Goal: Task Accomplishment & Management: Use online tool/utility

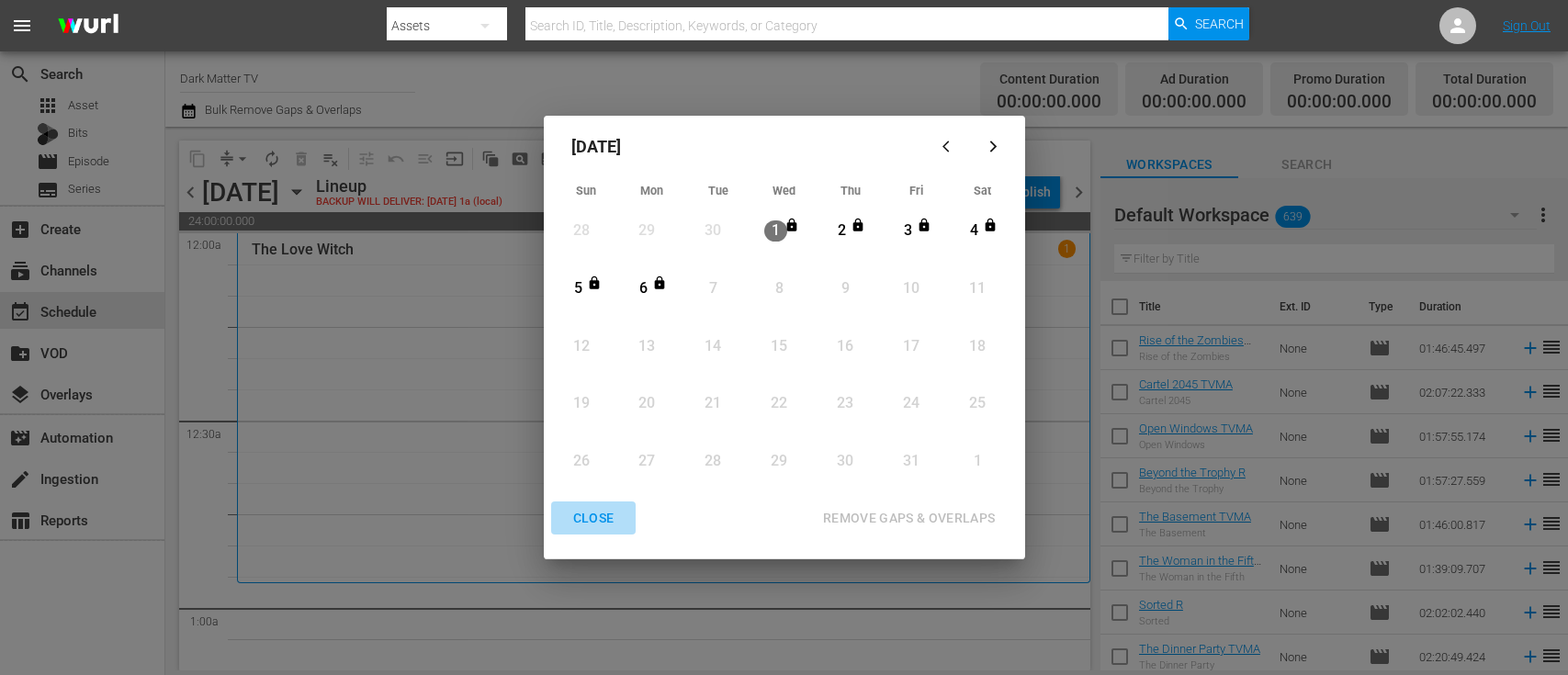
click at [602, 515] on div "CLOSE" at bounding box center [594, 519] width 71 height 23
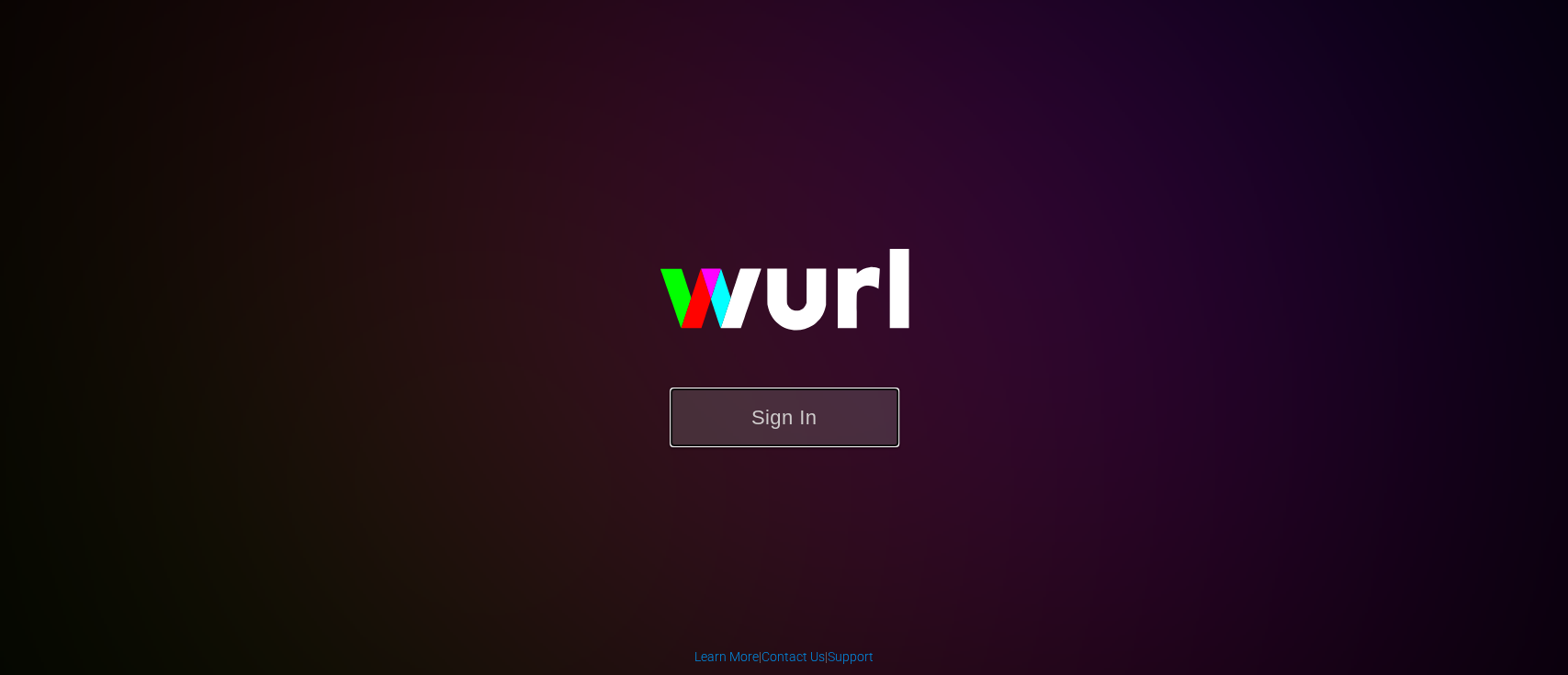
click at [758, 408] on button "Sign In" at bounding box center [784, 417] width 230 height 59
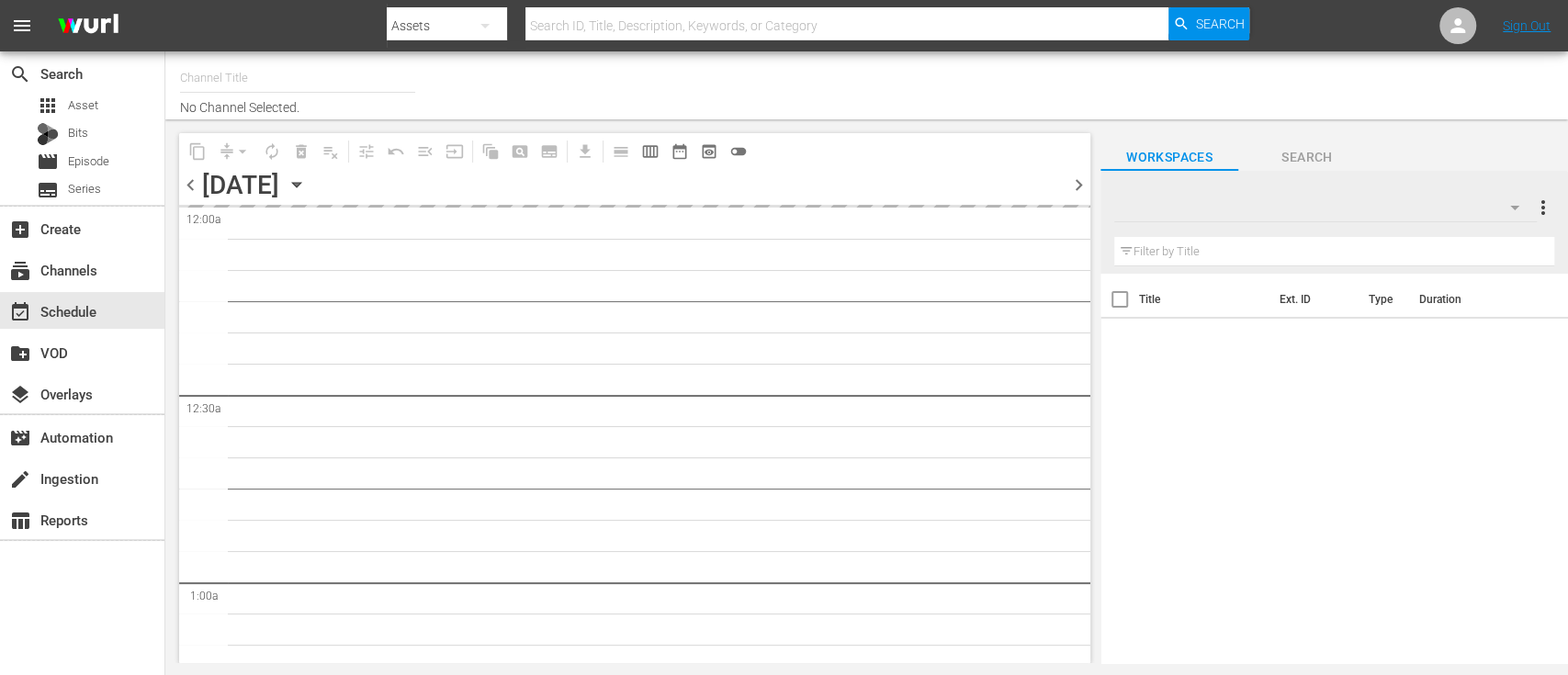
type input "Dark Matter TV (1570)"
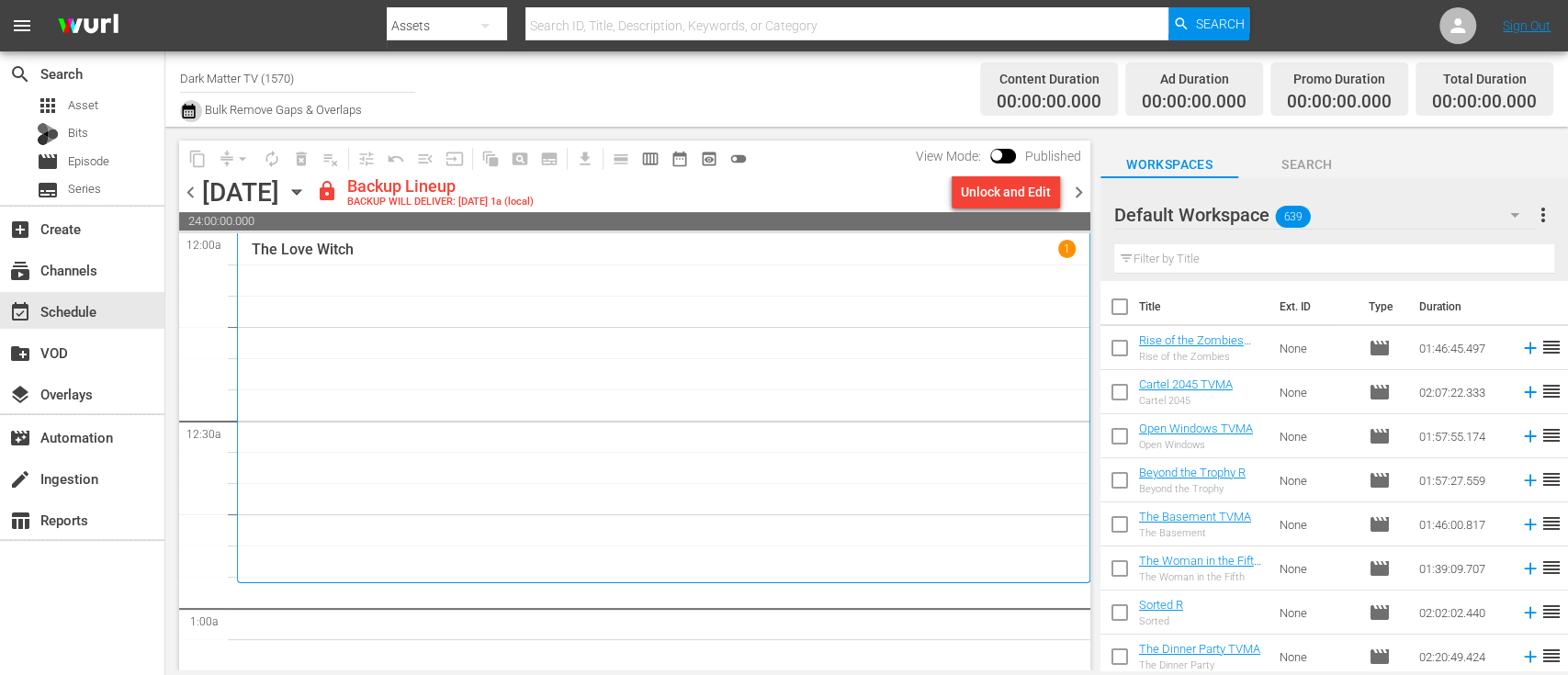
click at [190, 114] on icon "button" at bounding box center [189, 110] width 17 height 22
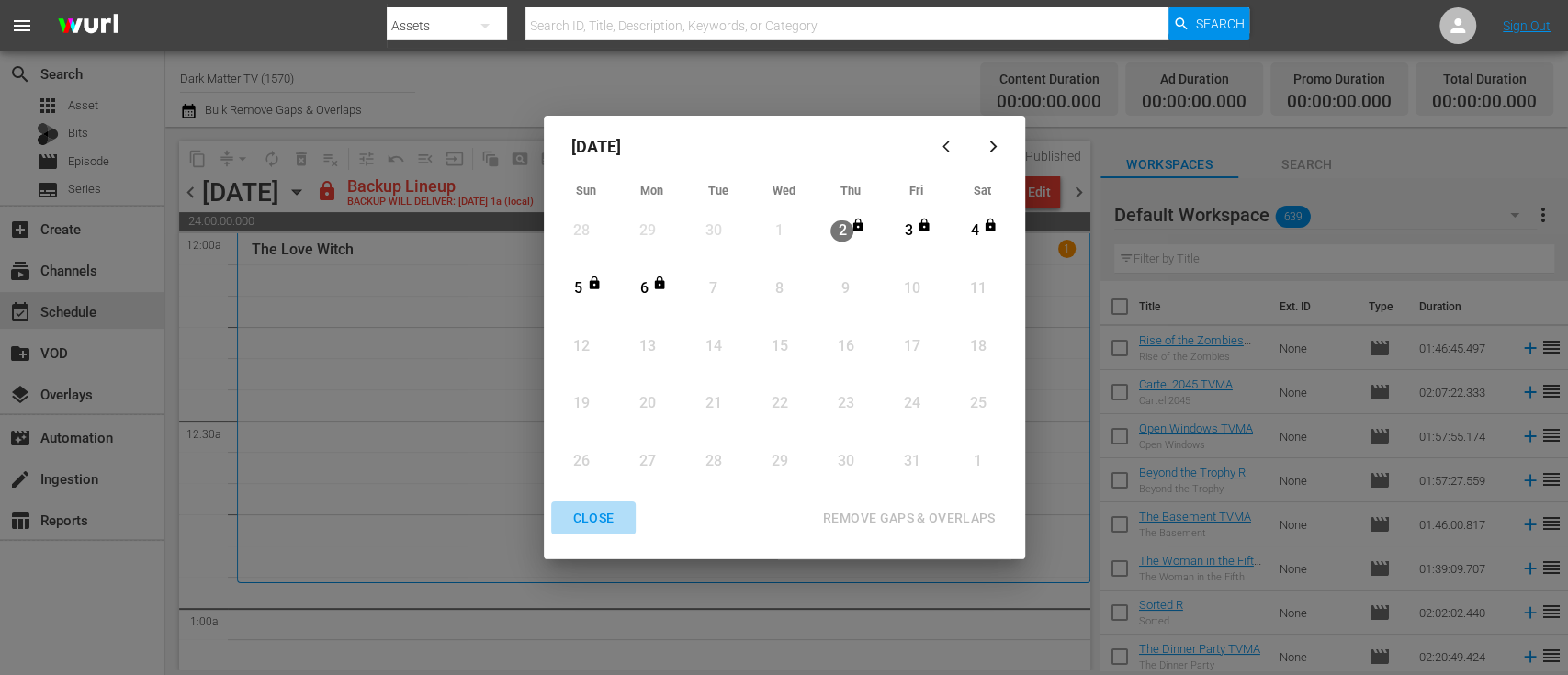
click at [604, 519] on div "CLOSE" at bounding box center [594, 519] width 71 height 23
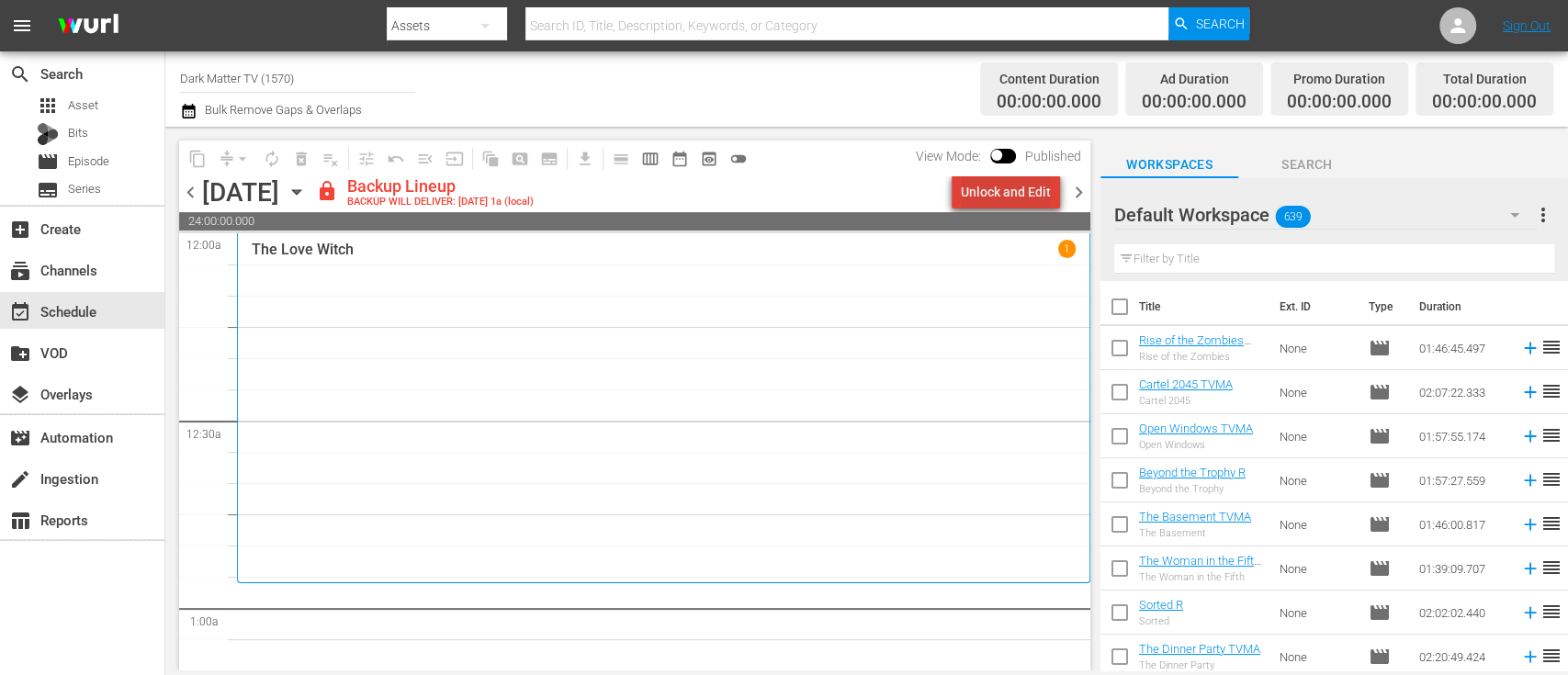
click at [1018, 195] on div "Unlock and Edit" at bounding box center [1006, 192] width 90 height 33
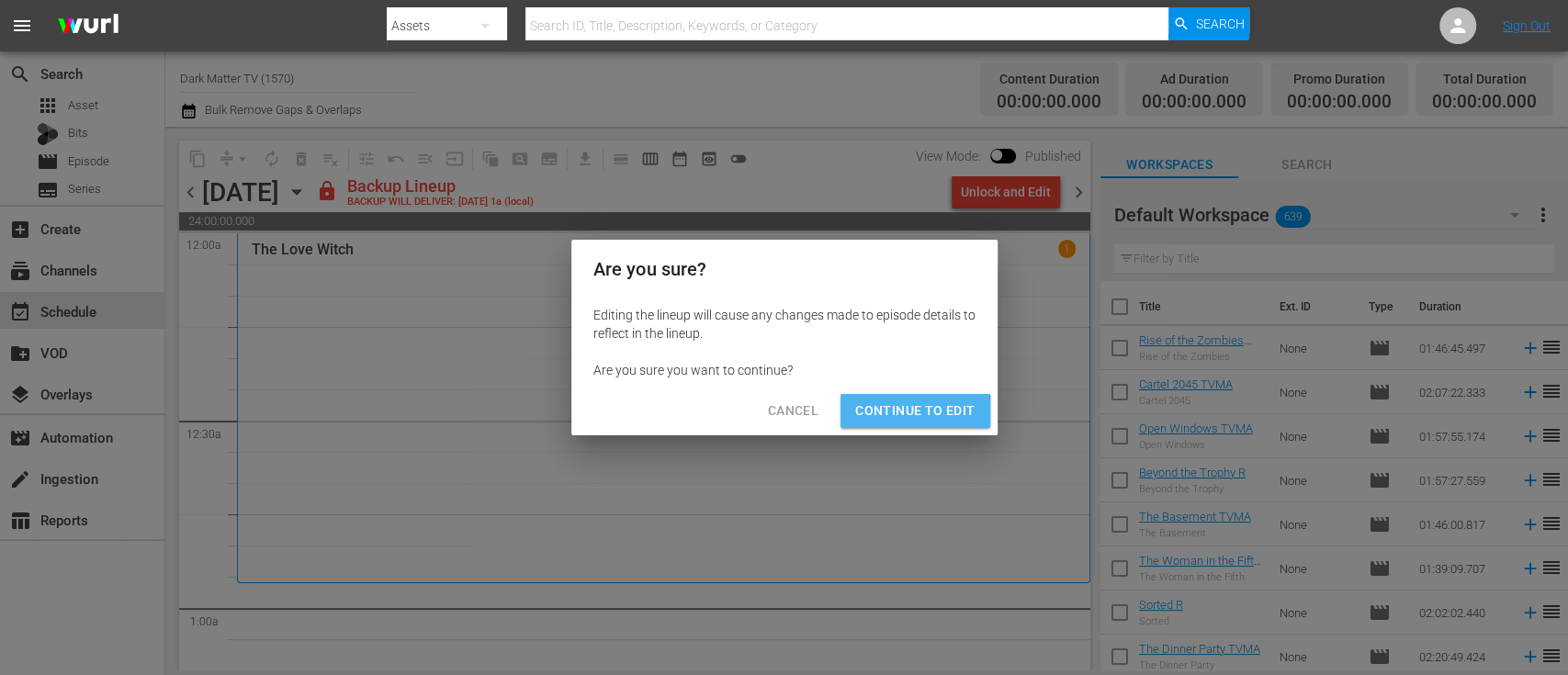
click at [911, 412] on span "Continue to Edit" at bounding box center [915, 411] width 120 height 23
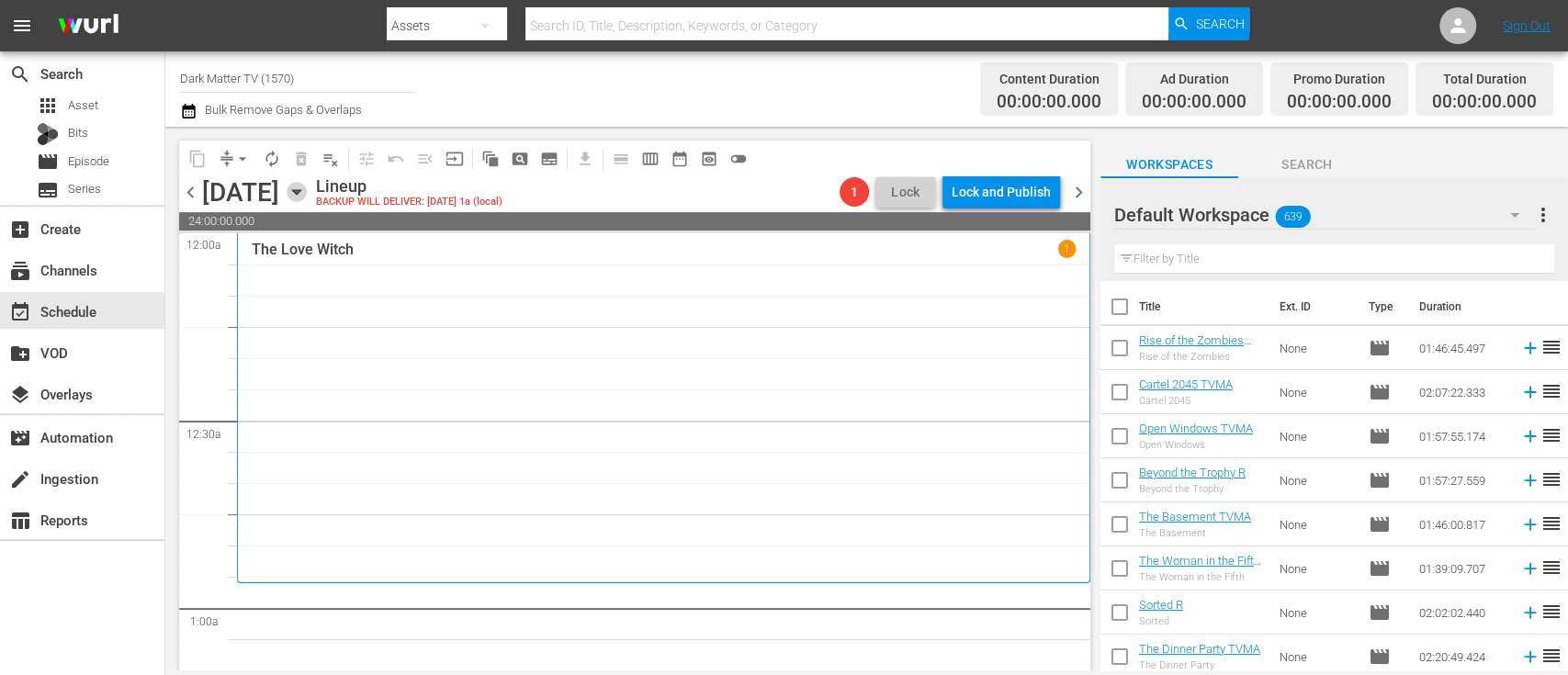
click at [307, 197] on icon "button" at bounding box center [296, 192] width 20 height 20
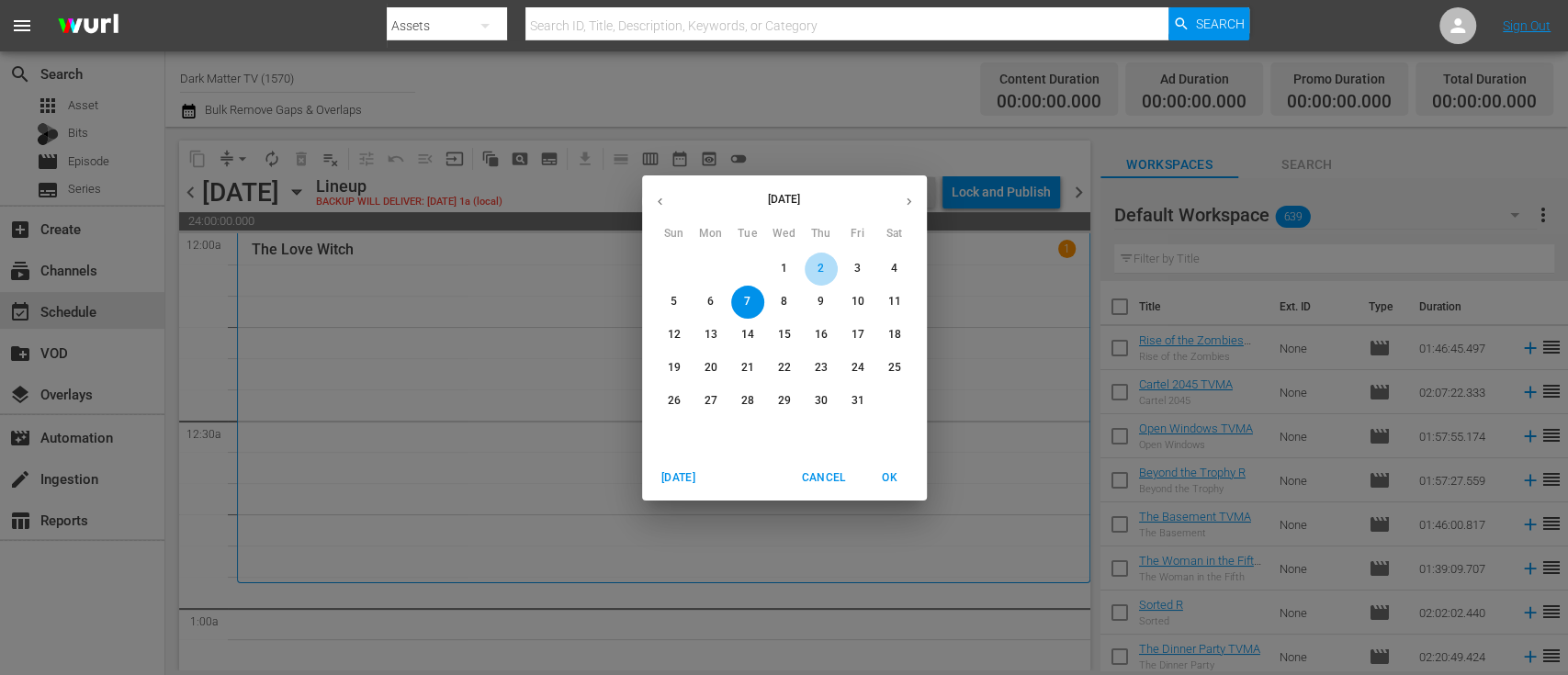
click at [824, 265] on span "2" at bounding box center [821, 268] width 33 height 15
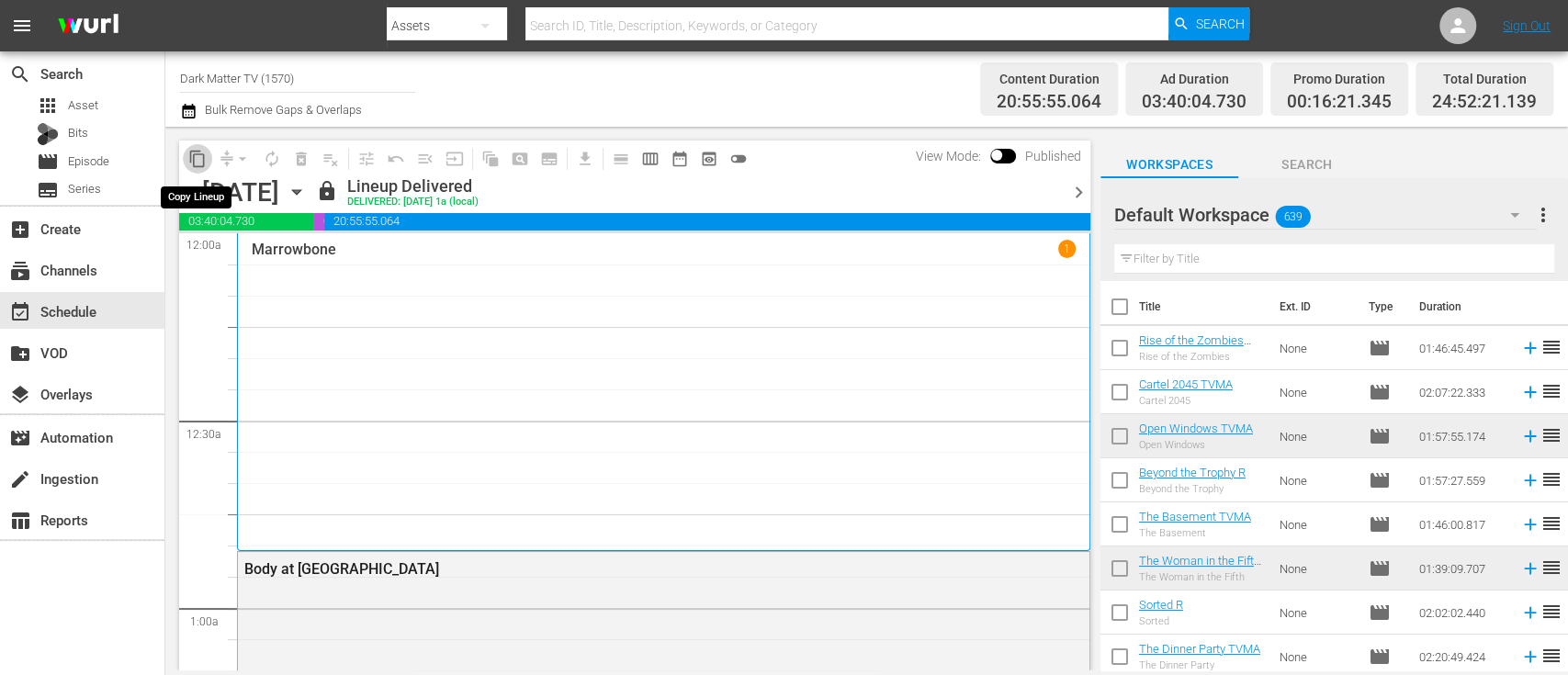
click at [199, 163] on span "content_copy" at bounding box center [197, 158] width 18 height 18
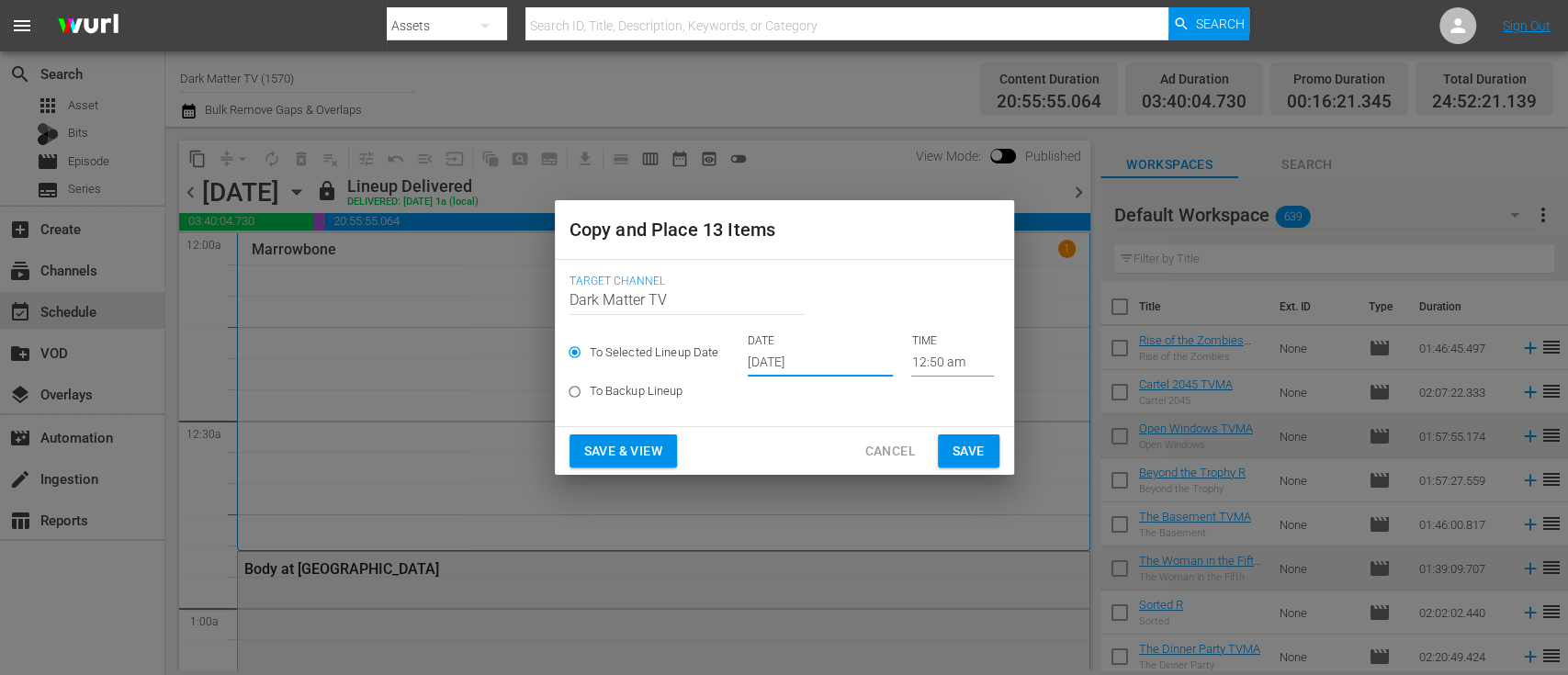
click at [784, 360] on input "Oct 4th 2025" at bounding box center [820, 362] width 145 height 28
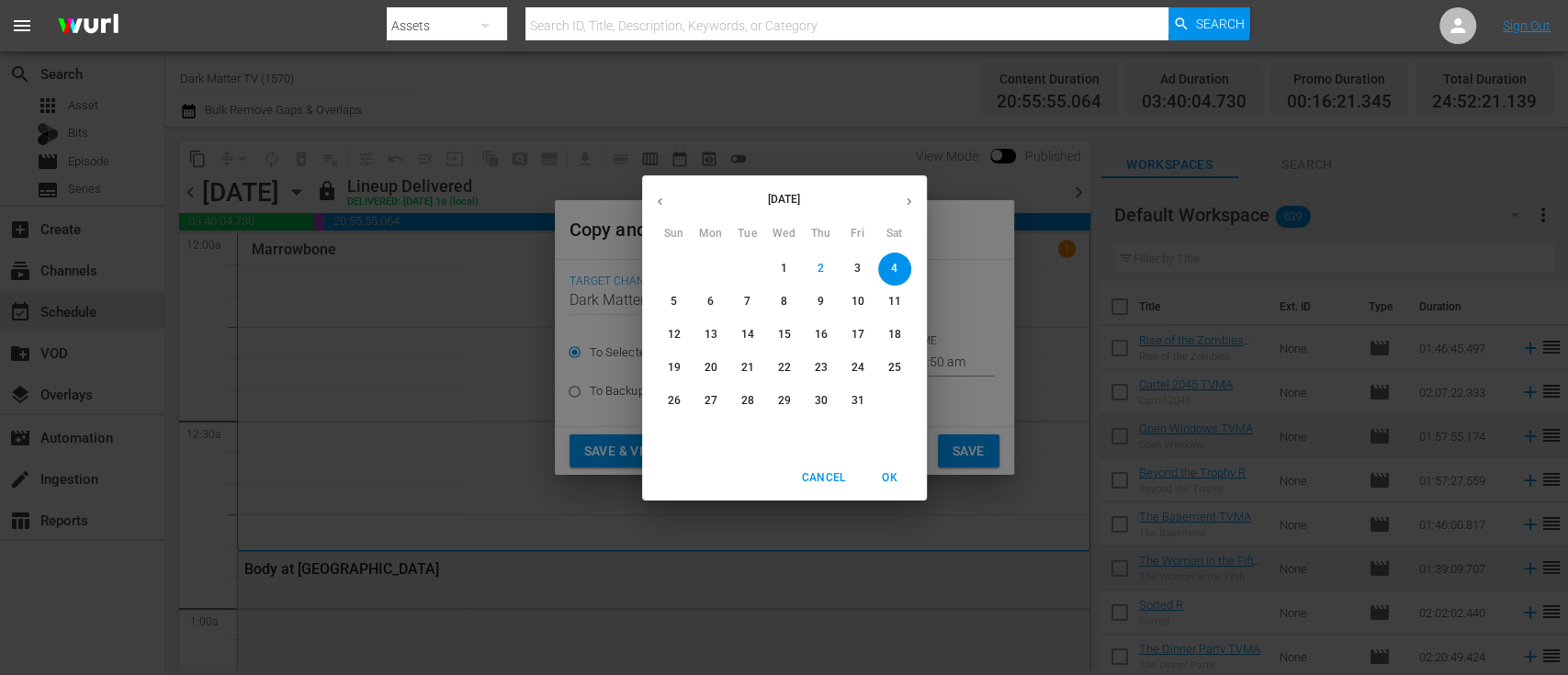
click at [747, 305] on p "7" at bounding box center [747, 302] width 7 height 15
type input "Oct 7th 2025"
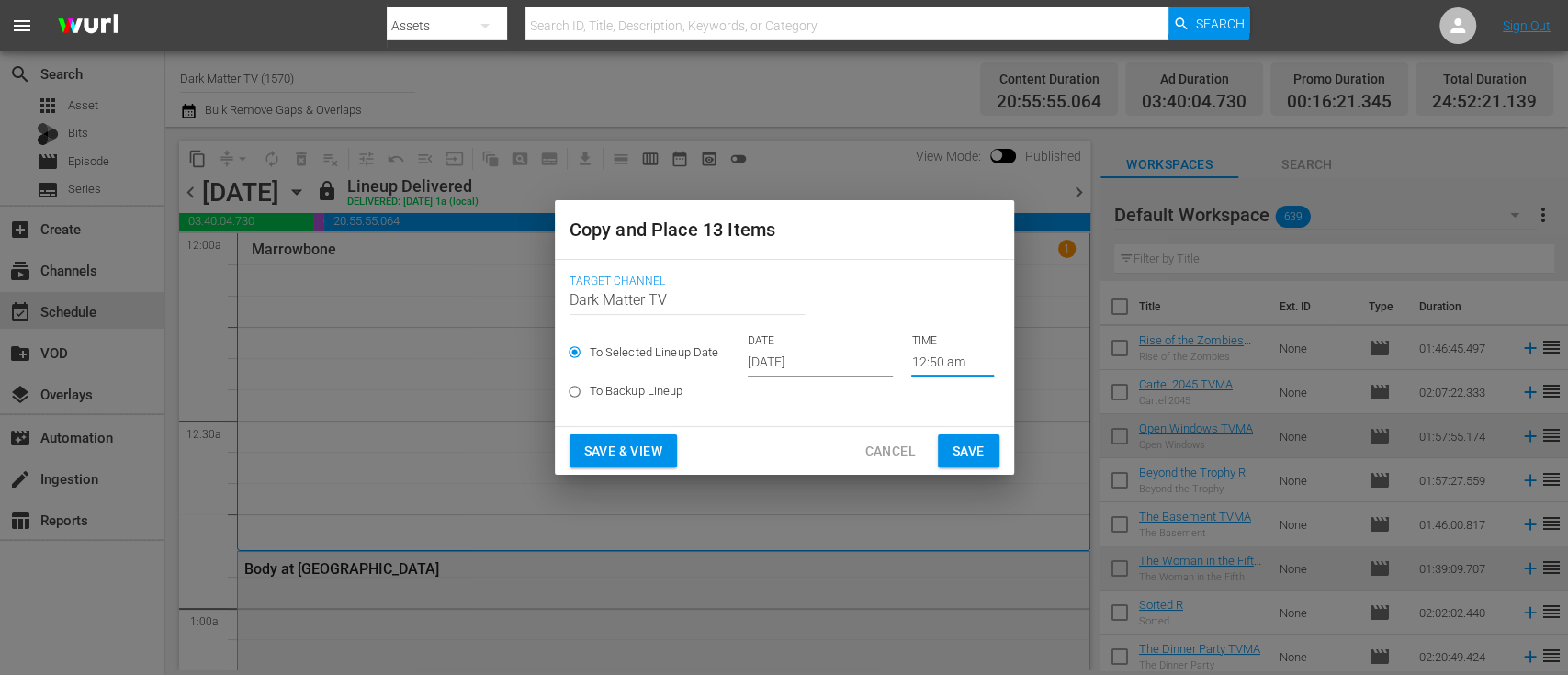
click at [950, 365] on input "12:50 am" at bounding box center [952, 362] width 82 height 28
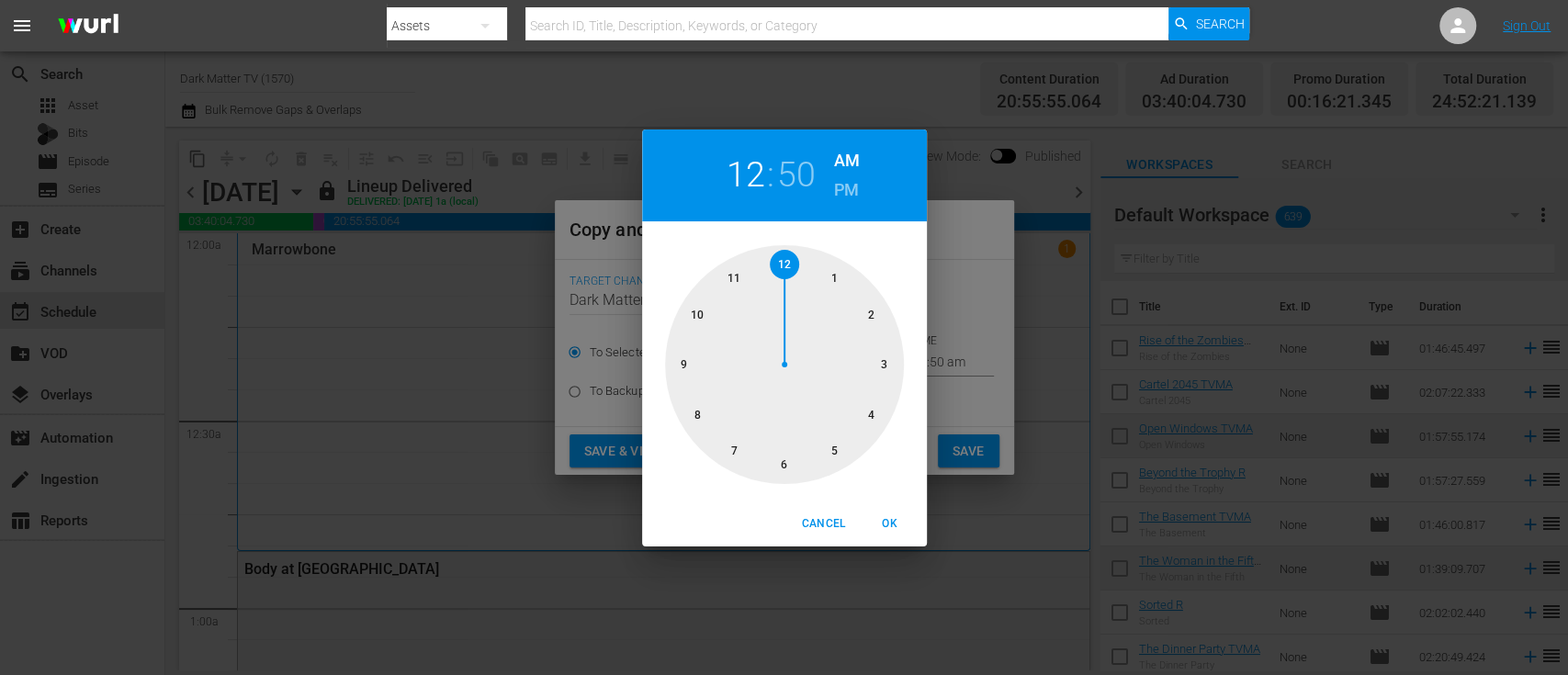
click at [807, 174] on h2 "50" at bounding box center [796, 175] width 37 height 41
click at [870, 315] on div at bounding box center [784, 364] width 239 height 239
click at [891, 527] on span "OK" at bounding box center [890, 524] width 44 height 19
type input "12:10 am"
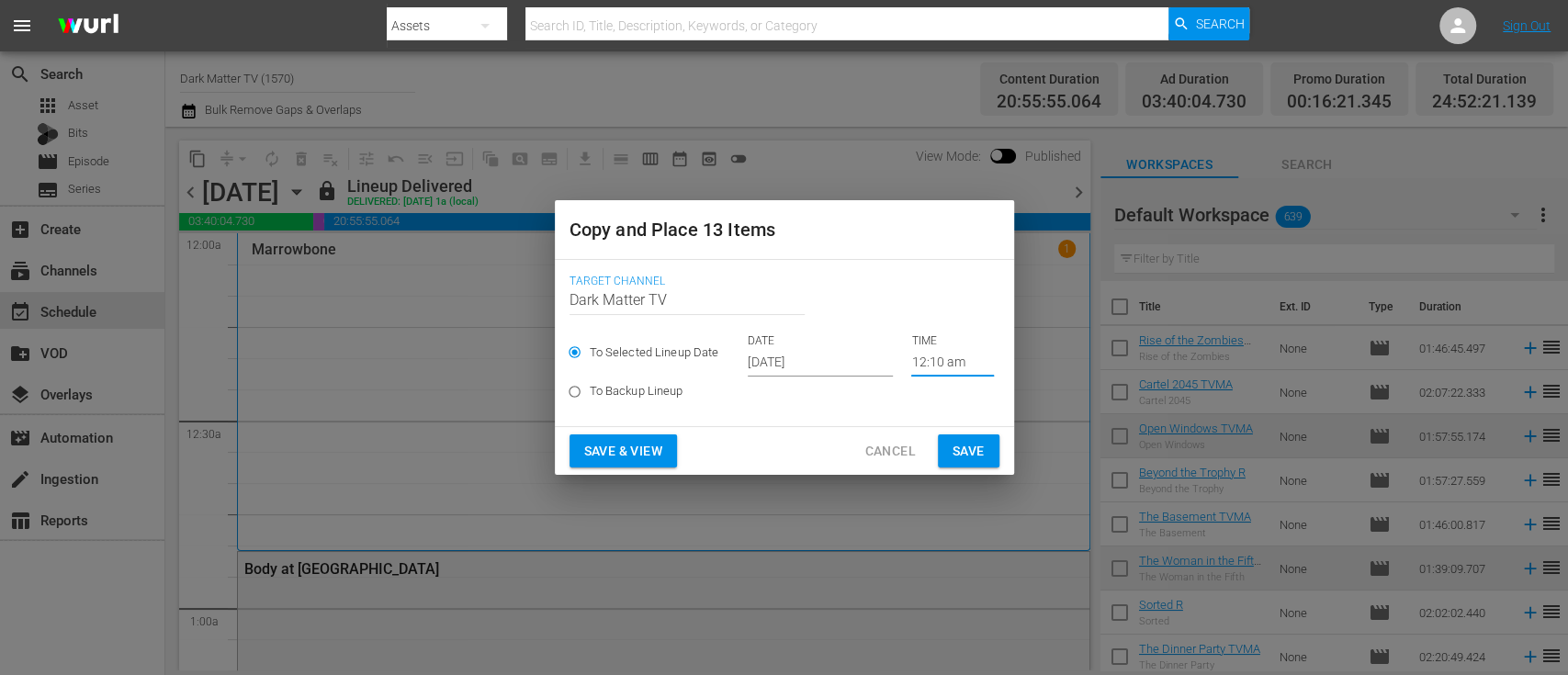
click at [624, 446] on span "Save & View" at bounding box center [622, 452] width 78 height 23
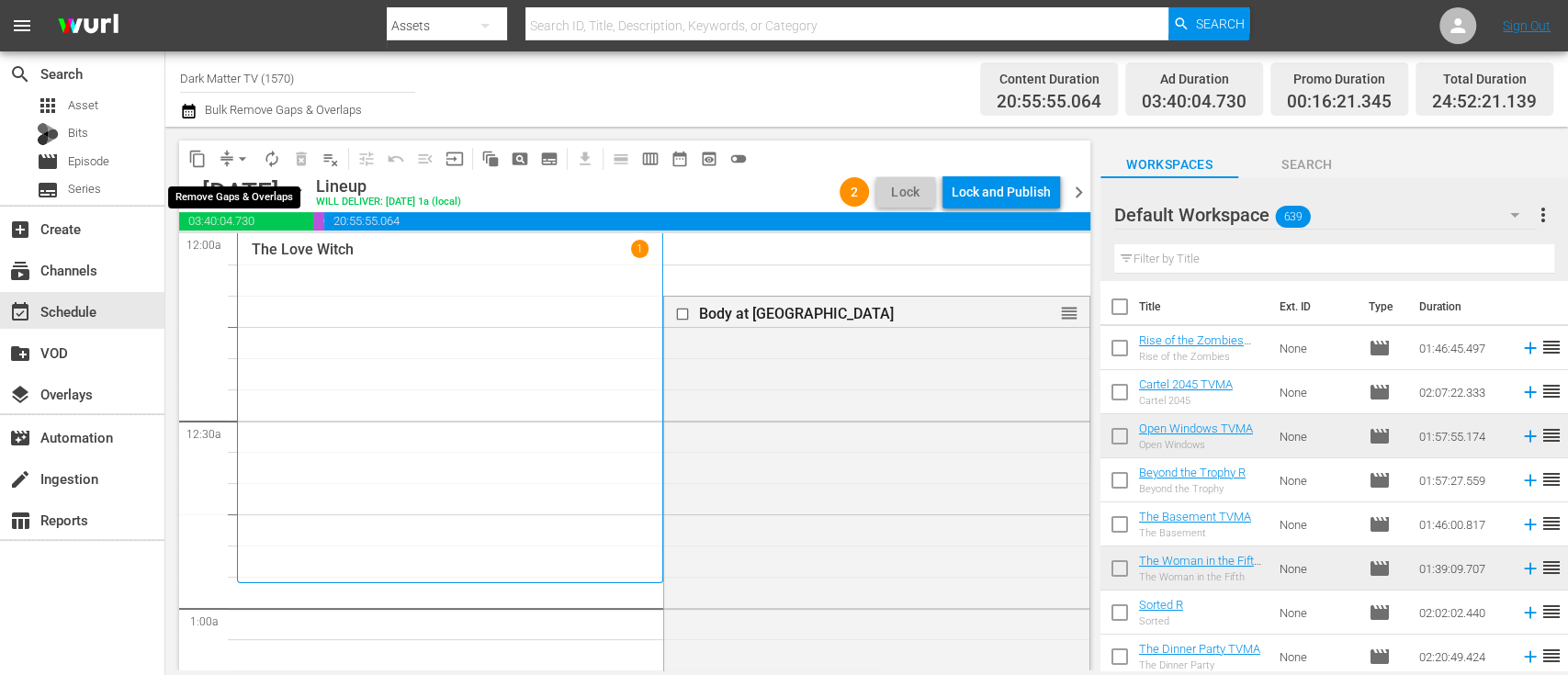
click at [247, 158] on span "arrow_drop_down" at bounding box center [242, 158] width 18 height 18
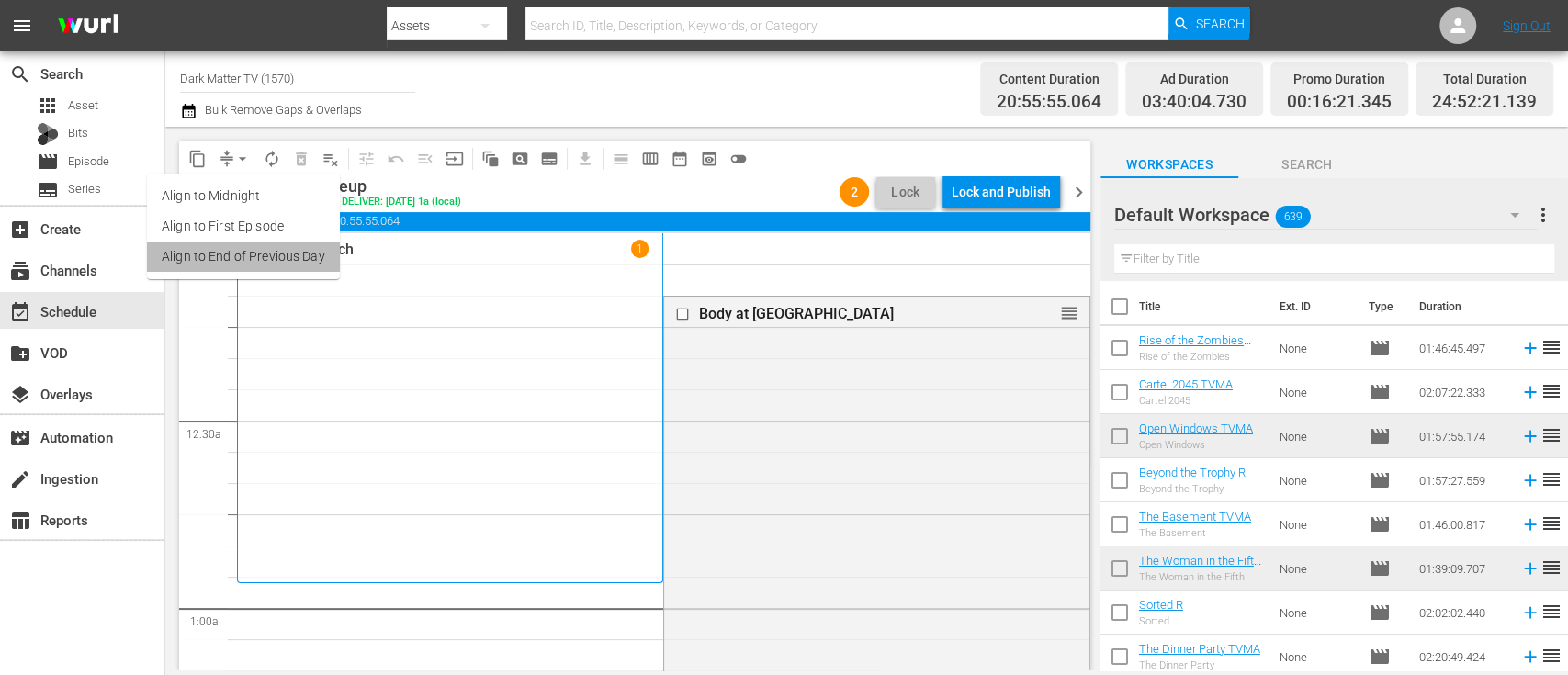
click at [274, 255] on li "Align to End of Previous Day" at bounding box center [243, 257] width 193 height 31
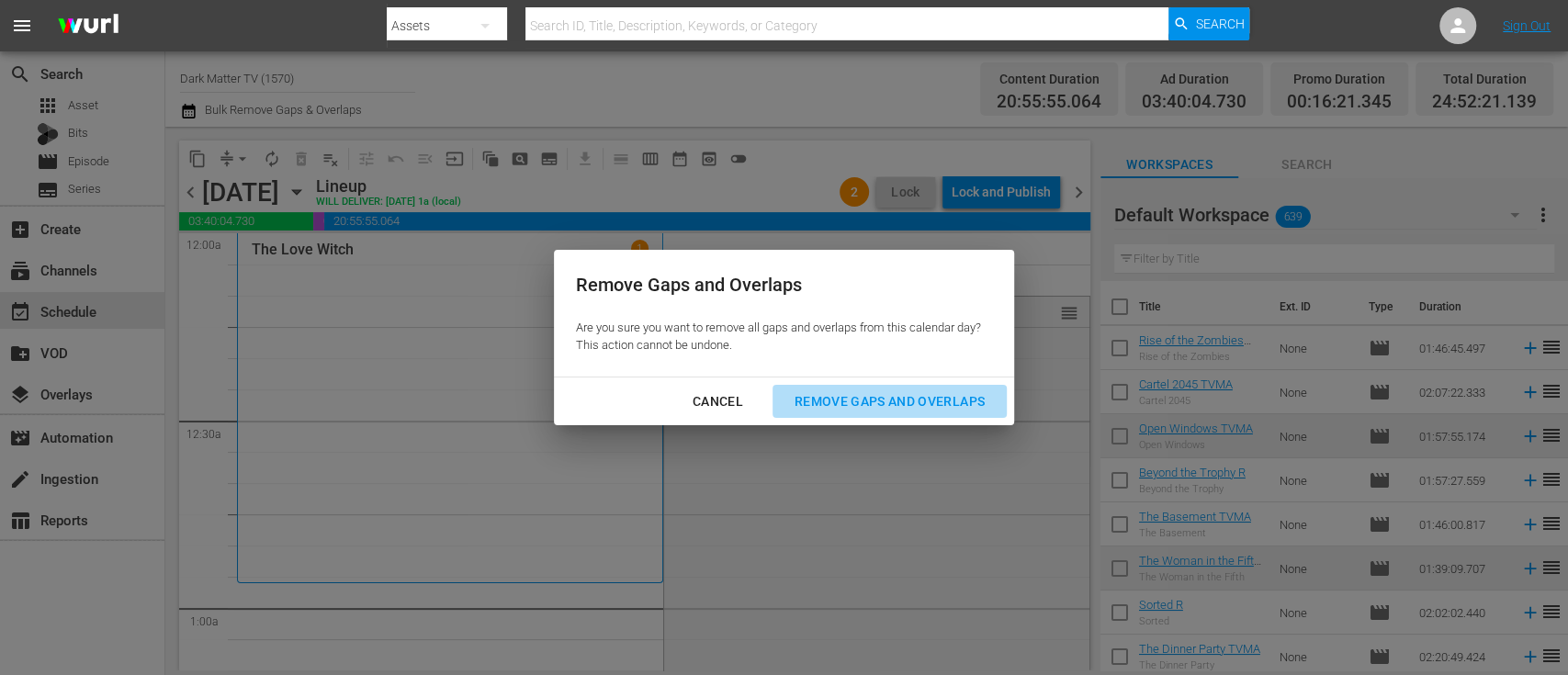
click at [909, 399] on div "Remove Gaps and Overlaps" at bounding box center [889, 402] width 220 height 23
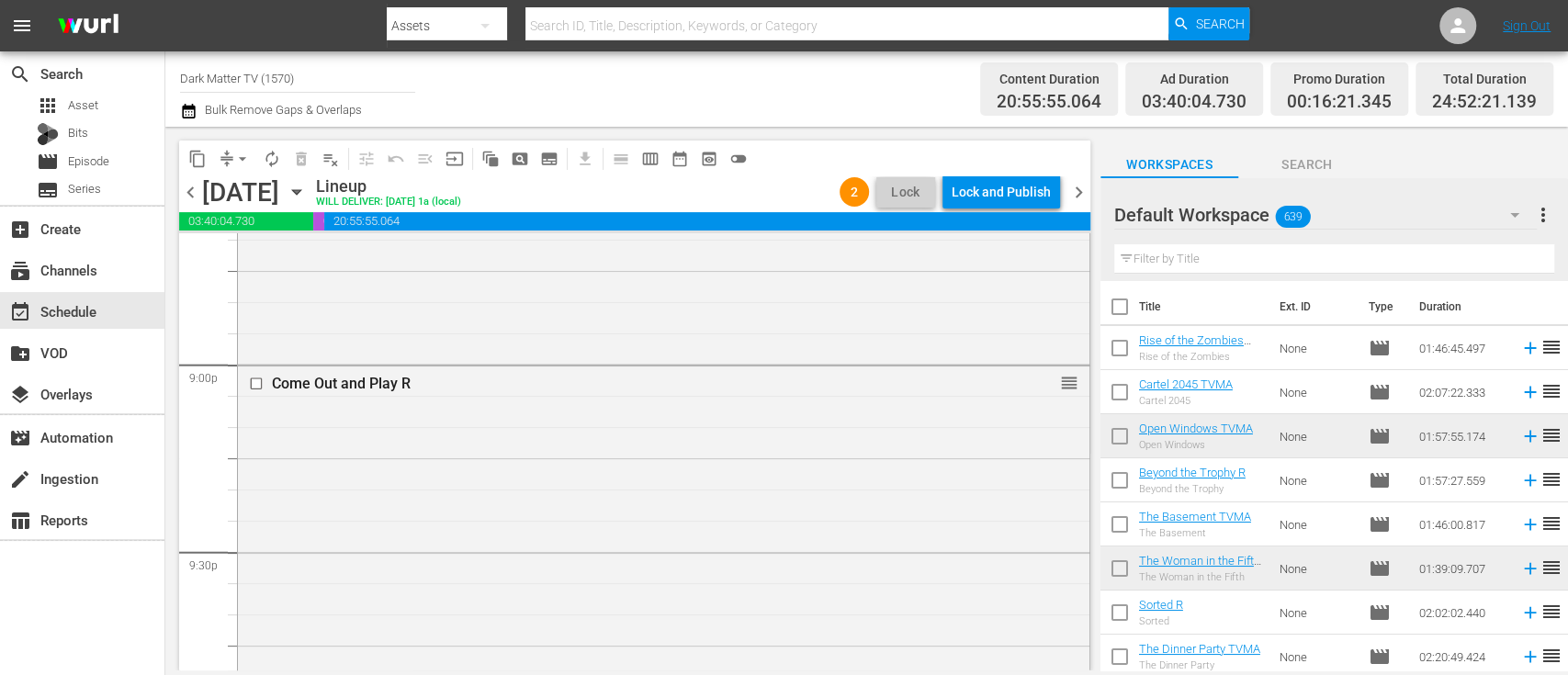
scroll to position [7739, 0]
click at [254, 390] on input "checkbox" at bounding box center [259, 385] width 19 height 15
click at [299, 152] on span "delete_forever_outlined" at bounding box center [301, 158] width 18 height 18
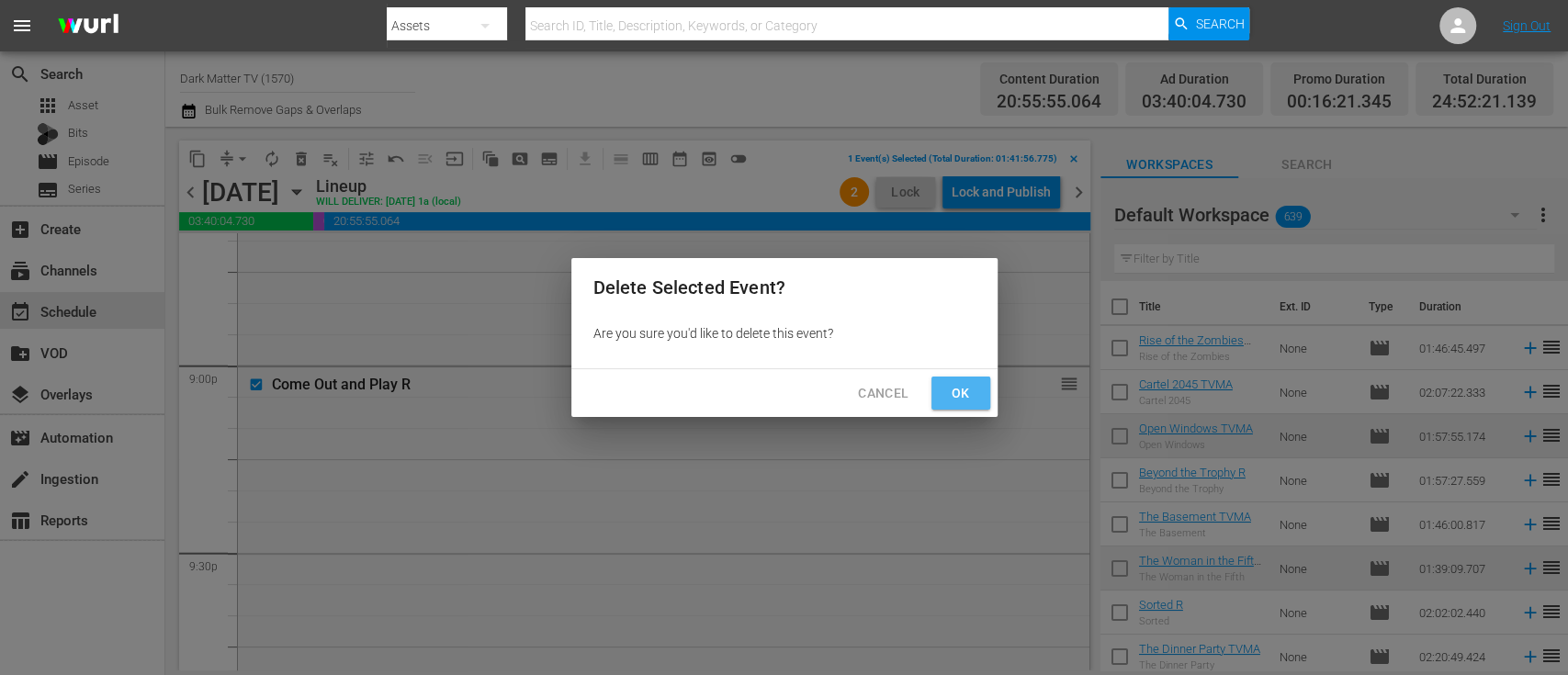
click at [967, 394] on span "Ok" at bounding box center [961, 394] width 30 height 23
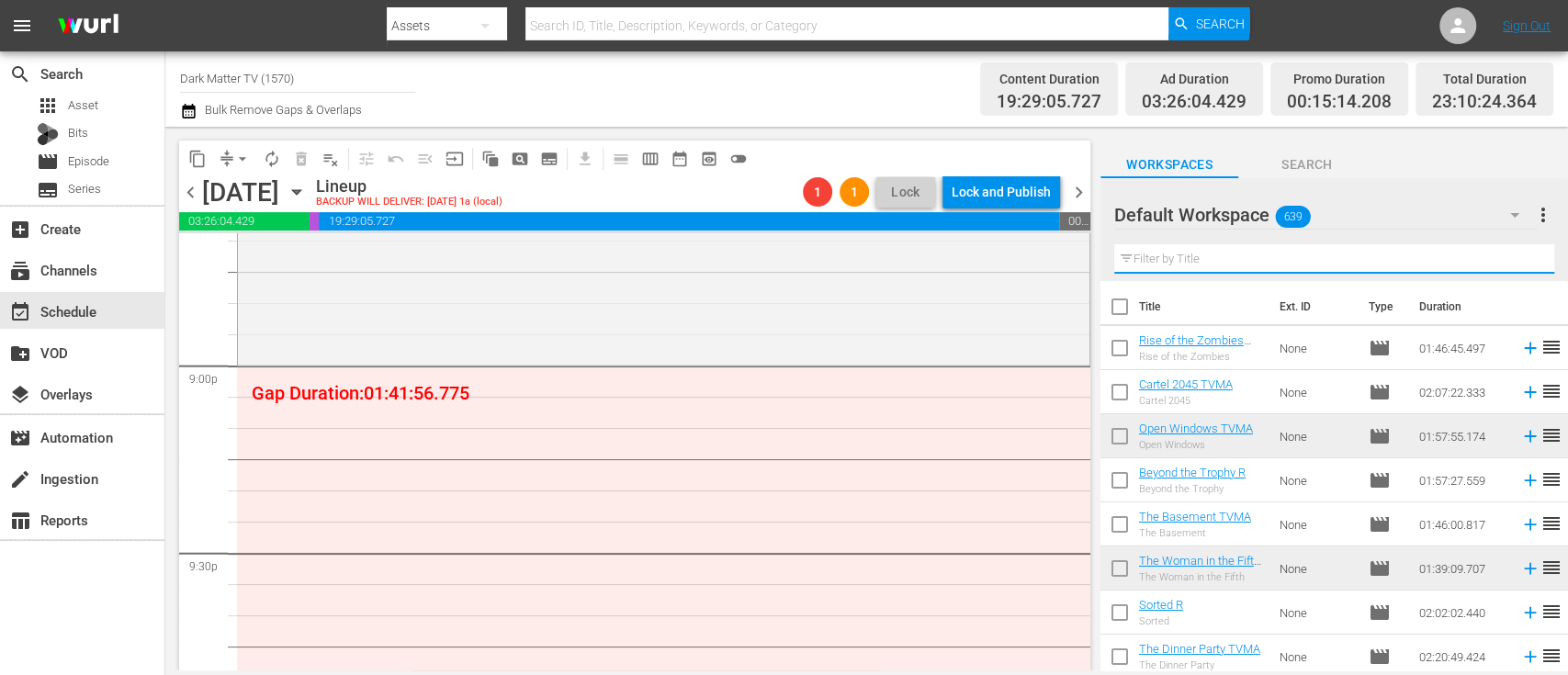
click at [1197, 264] on input "text" at bounding box center [1334, 259] width 440 height 30
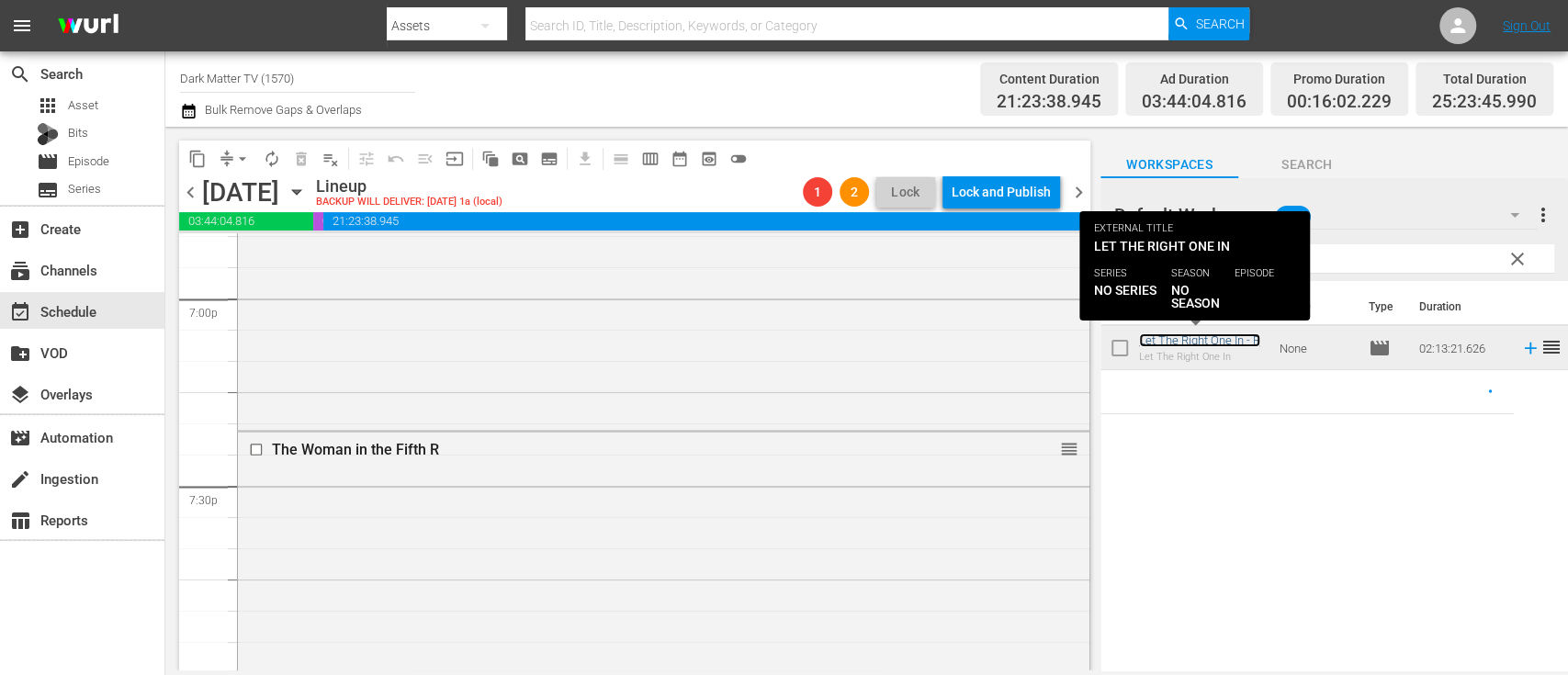
scroll to position [7054, 0]
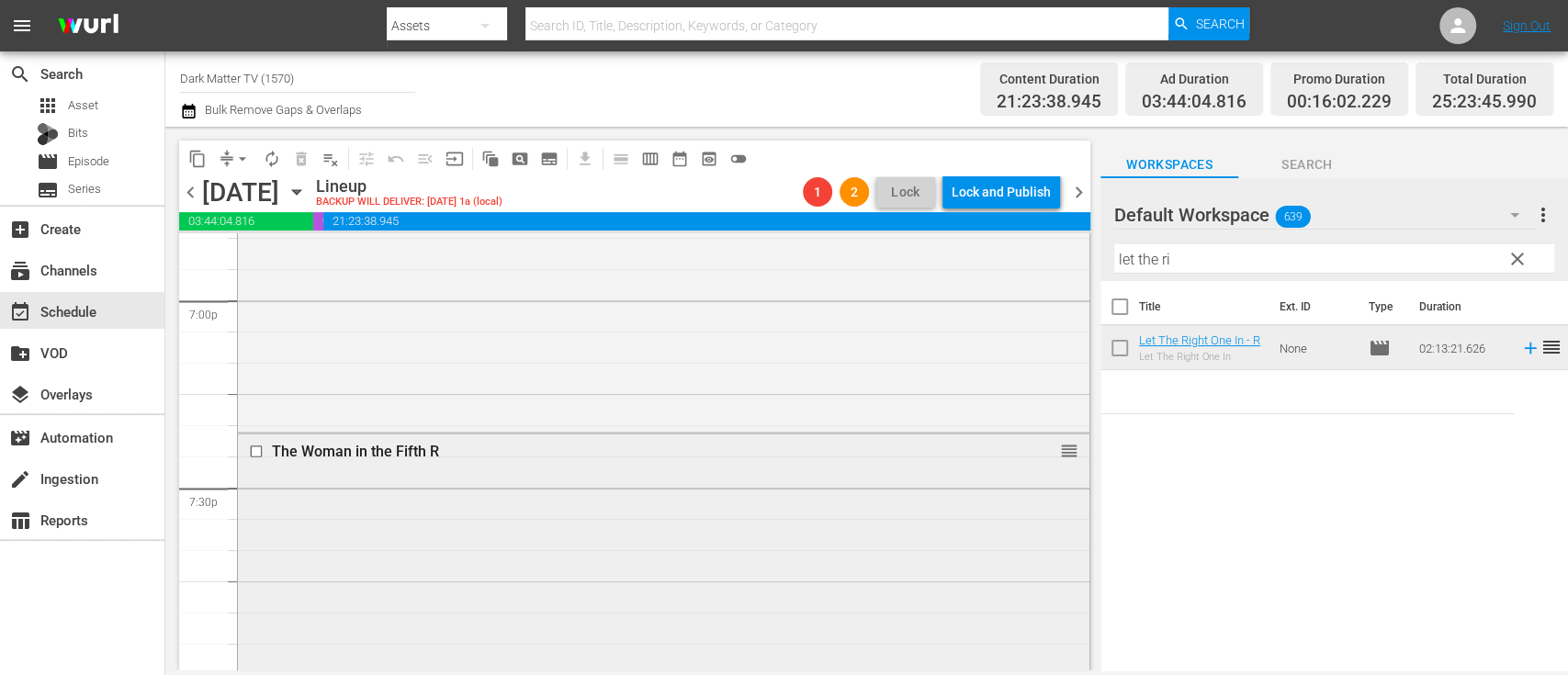
click at [265, 445] on input "checkbox" at bounding box center [259, 451] width 19 height 15
click at [297, 165] on span "delete_forever_outlined" at bounding box center [301, 158] width 18 height 18
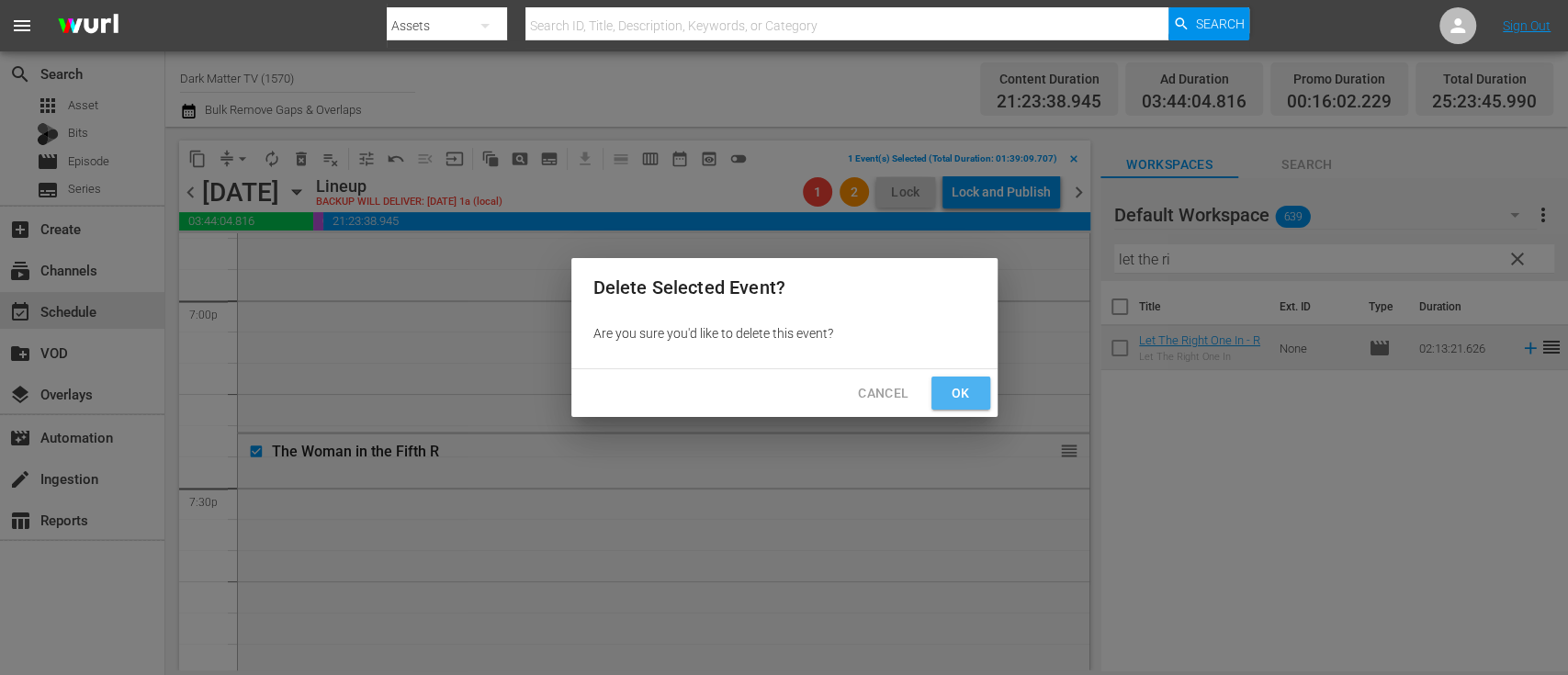
click at [971, 394] on span "Ok" at bounding box center [961, 394] width 30 height 23
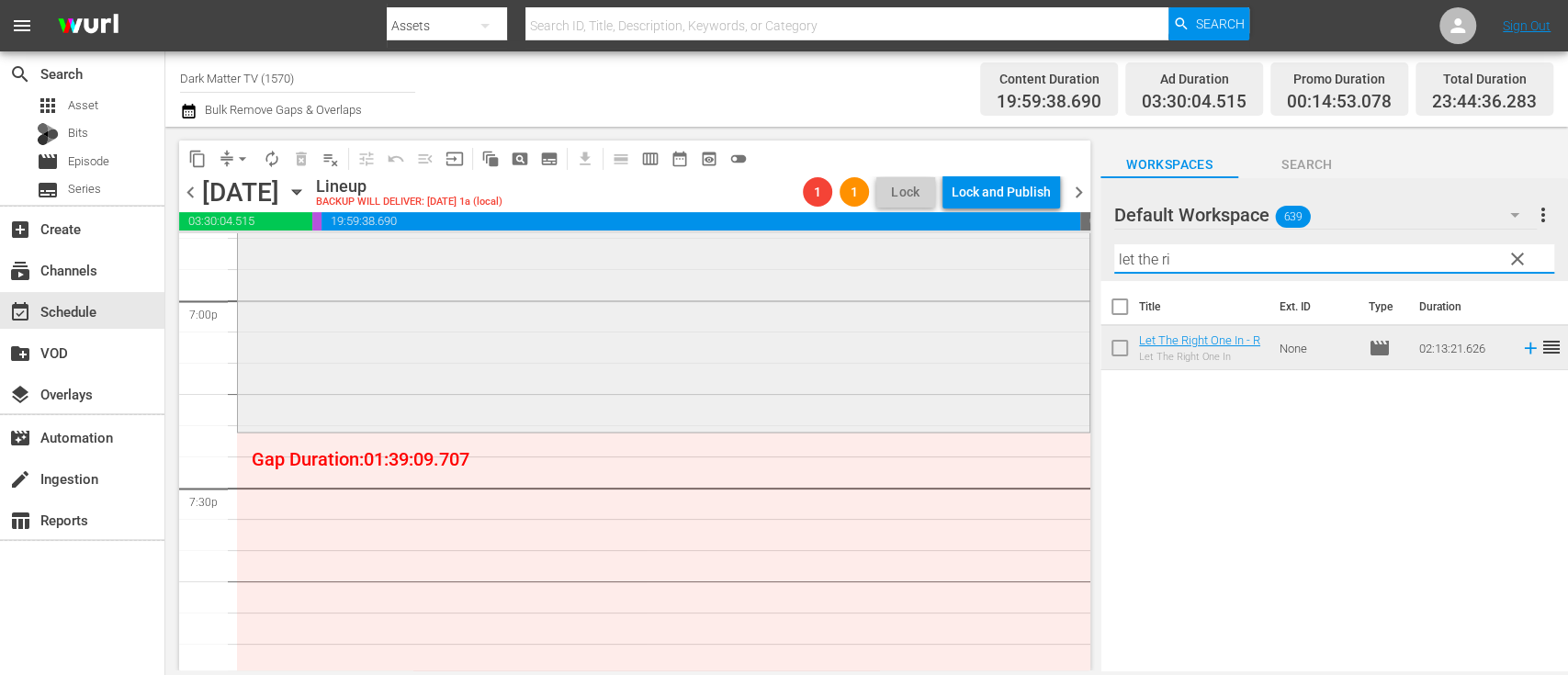
drag, startPoint x: 1229, startPoint y: 261, endPoint x: 1015, endPoint y: 252, distance: 214.2
click at [1015, 252] on div "content_copy compress arrow_drop_down autorenew_outlined delete_forever_outline…" at bounding box center [866, 398] width 1403 height 544
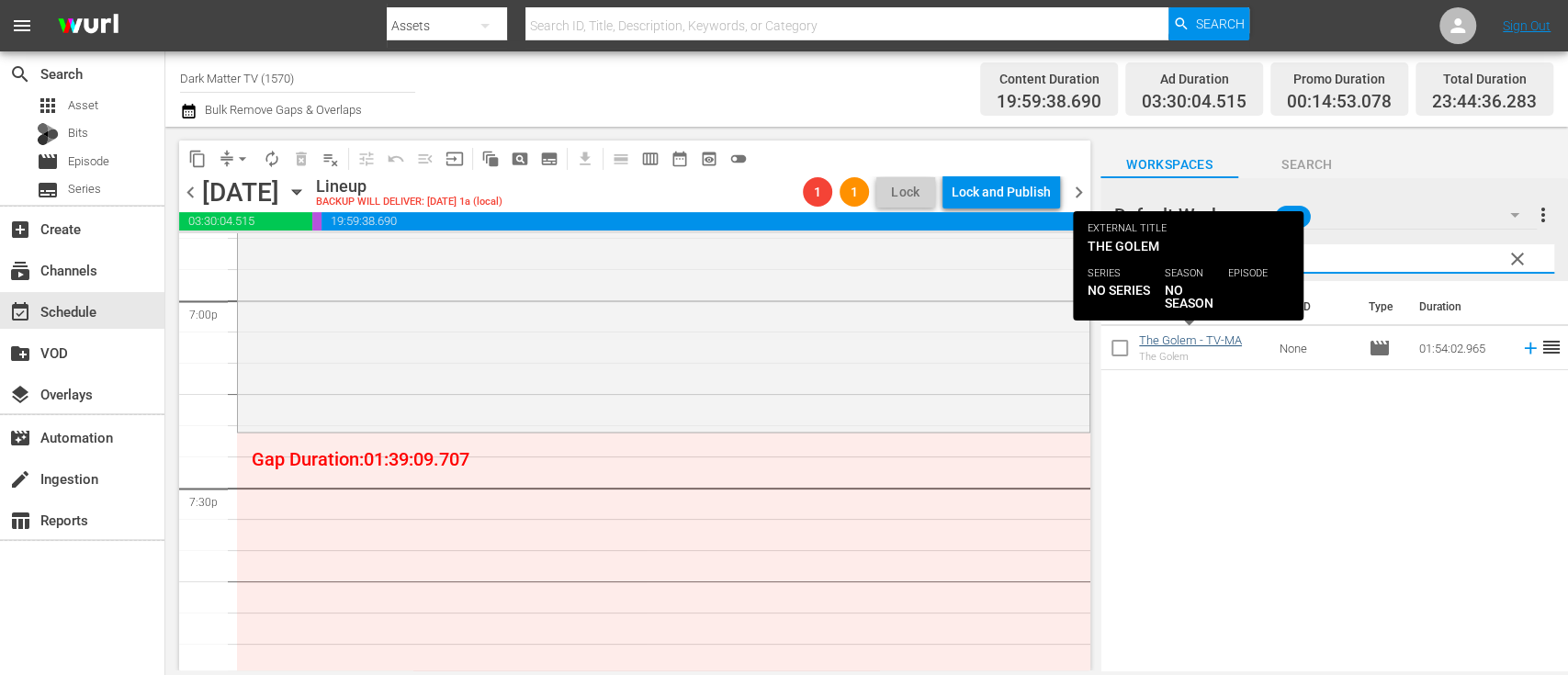
type input "golem"
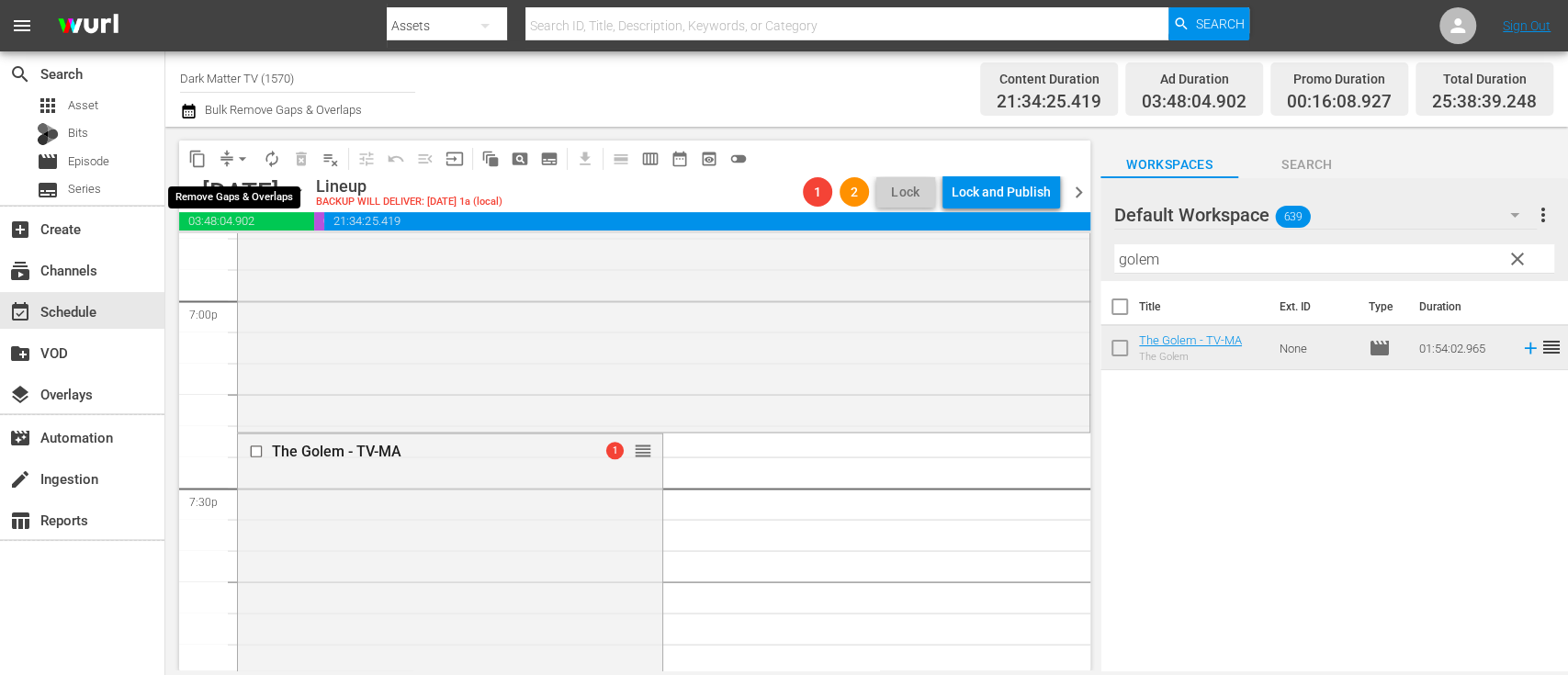
click at [248, 158] on span "arrow_drop_down" at bounding box center [242, 158] width 18 height 18
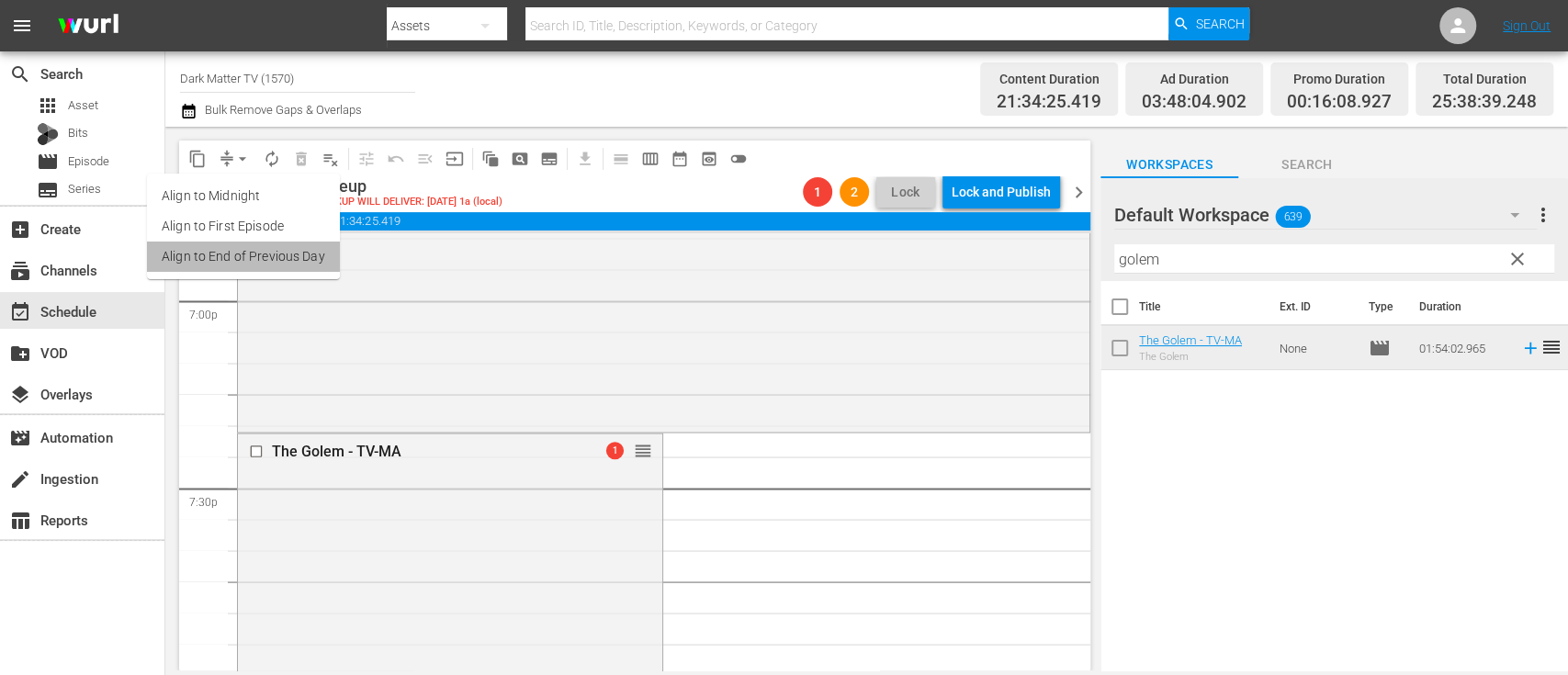
click at [301, 247] on li "Align to End of Previous Day" at bounding box center [243, 257] width 193 height 31
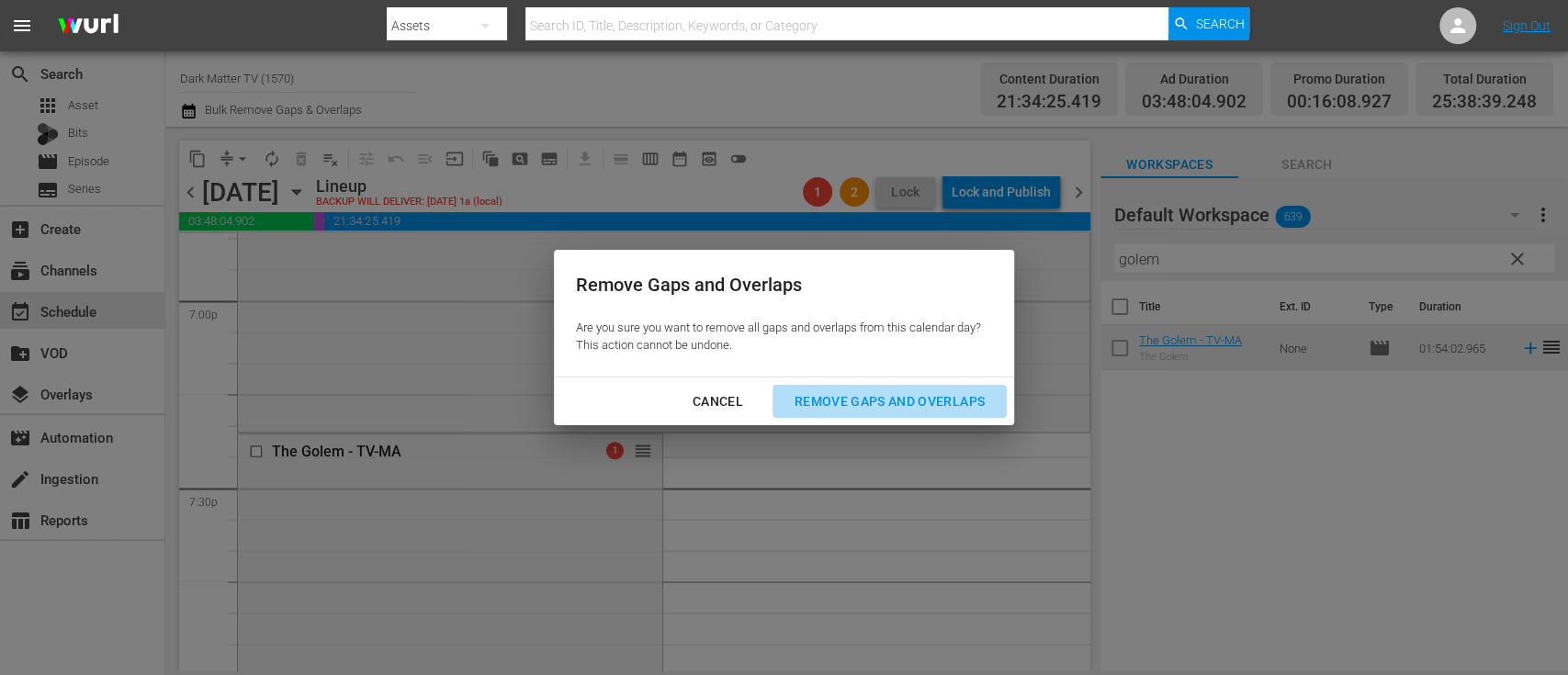
click at [907, 393] on div "Remove Gaps and Overlaps" at bounding box center [889, 402] width 220 height 23
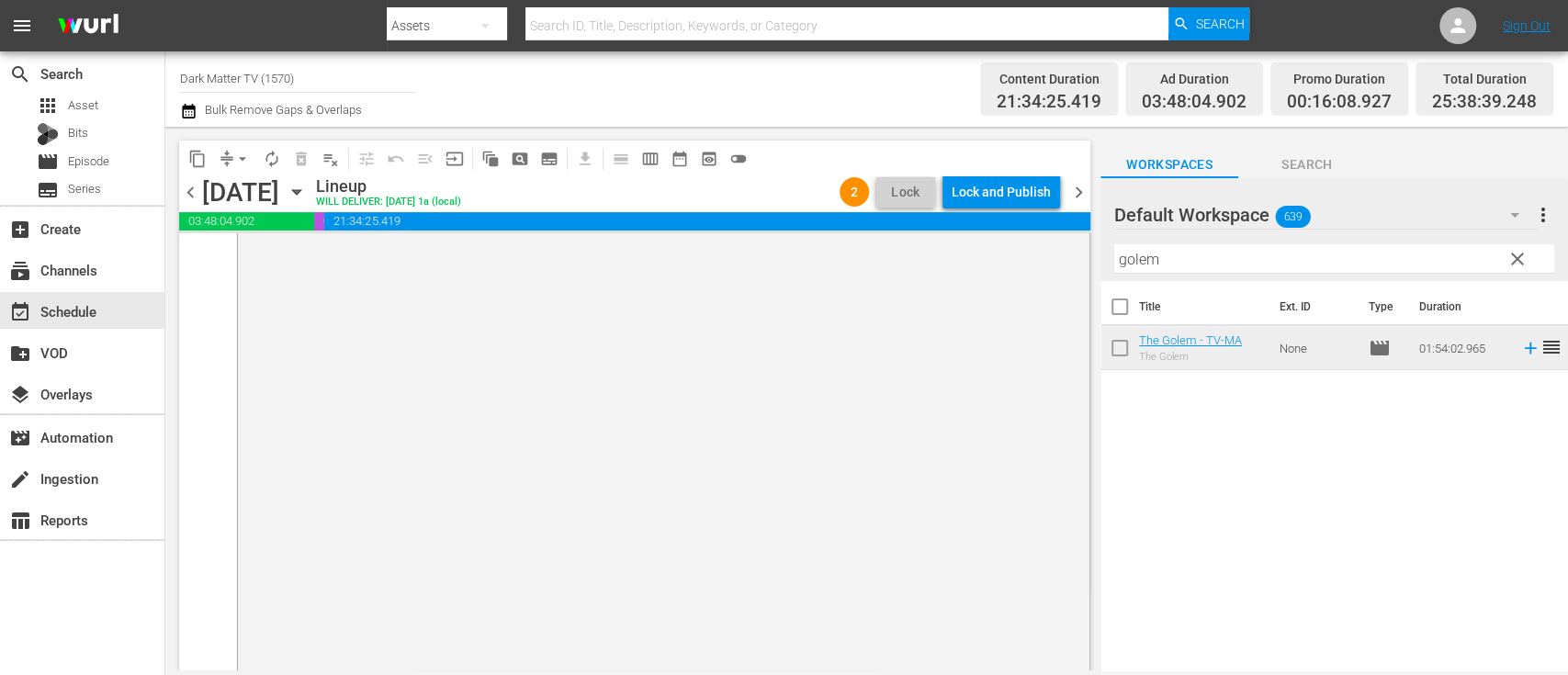
scroll to position [9524, 0]
click at [996, 193] on div "Lock and Publish" at bounding box center [1001, 192] width 99 height 33
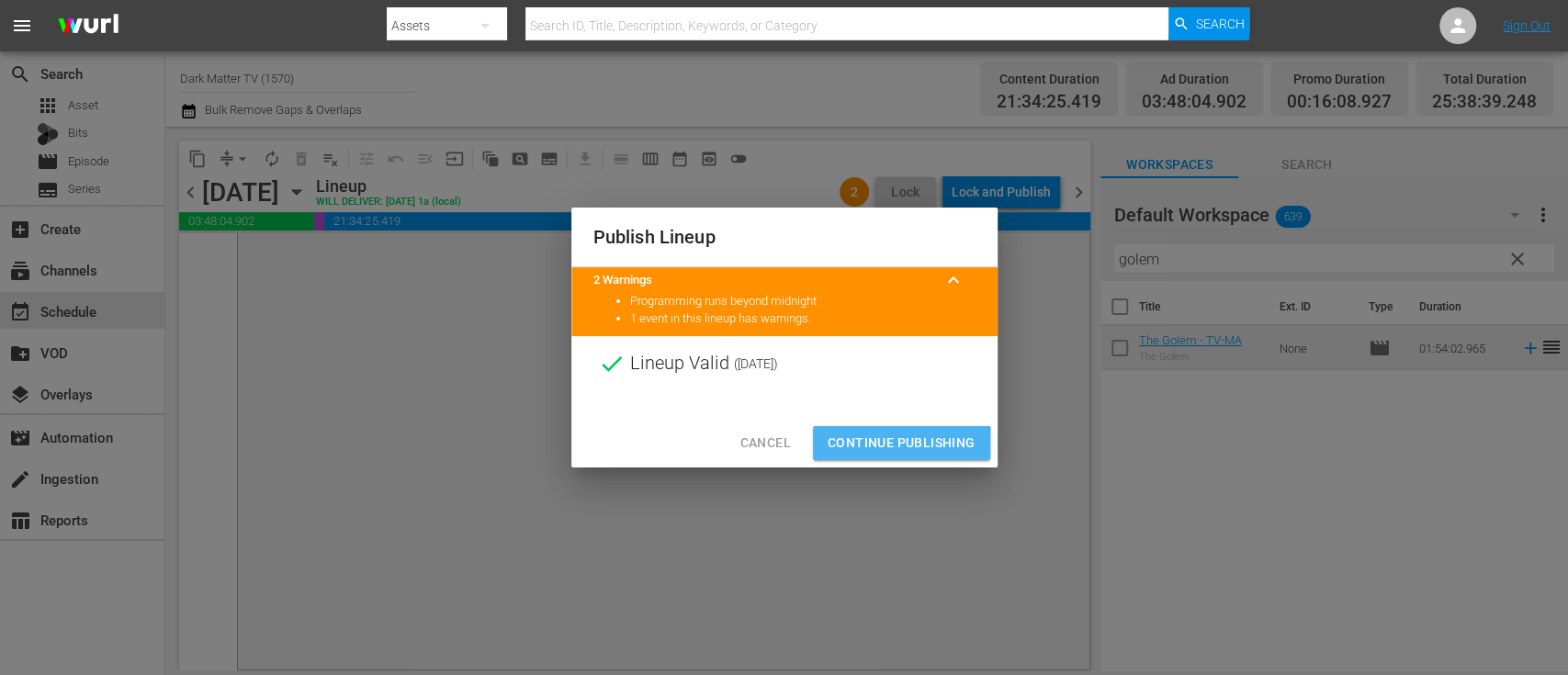
click at [878, 449] on span "Continue Publishing" at bounding box center [901, 443] width 148 height 23
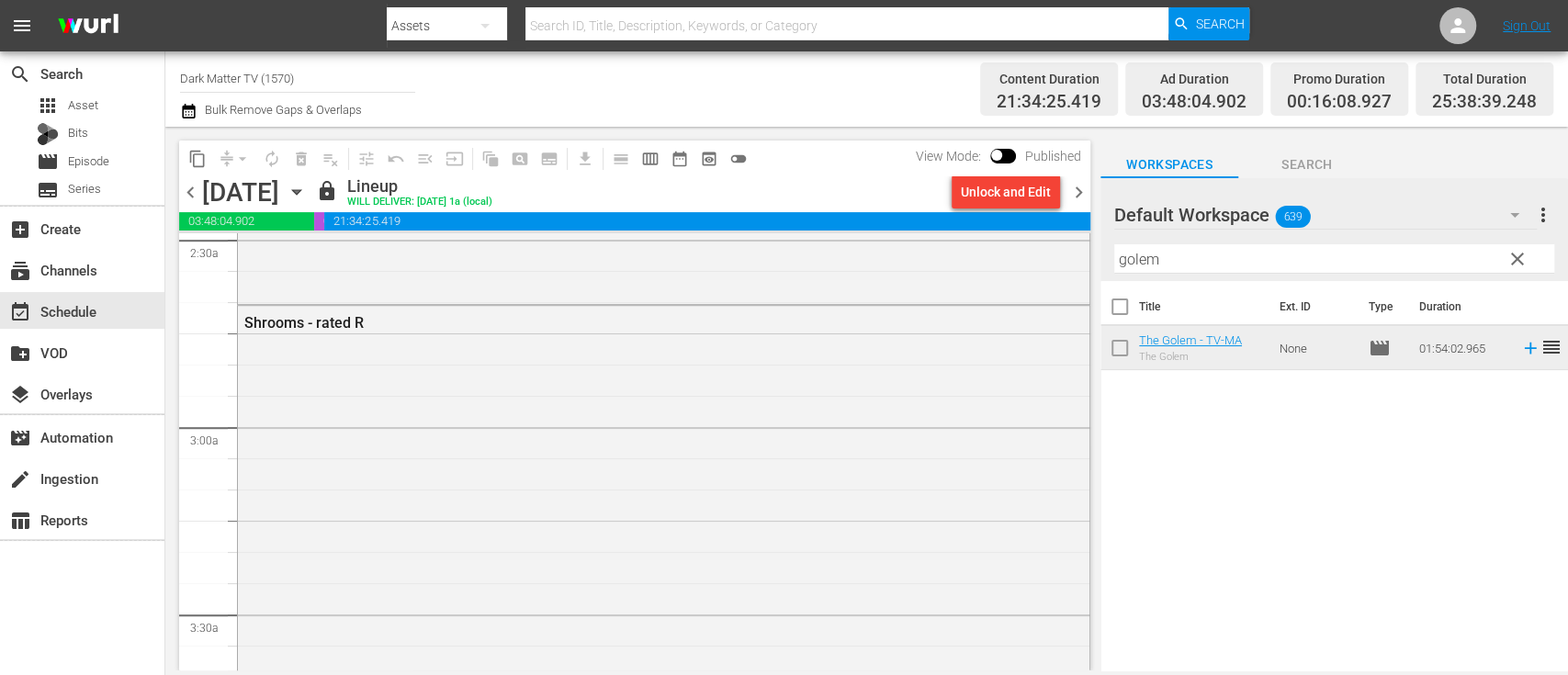
scroll to position [0, 0]
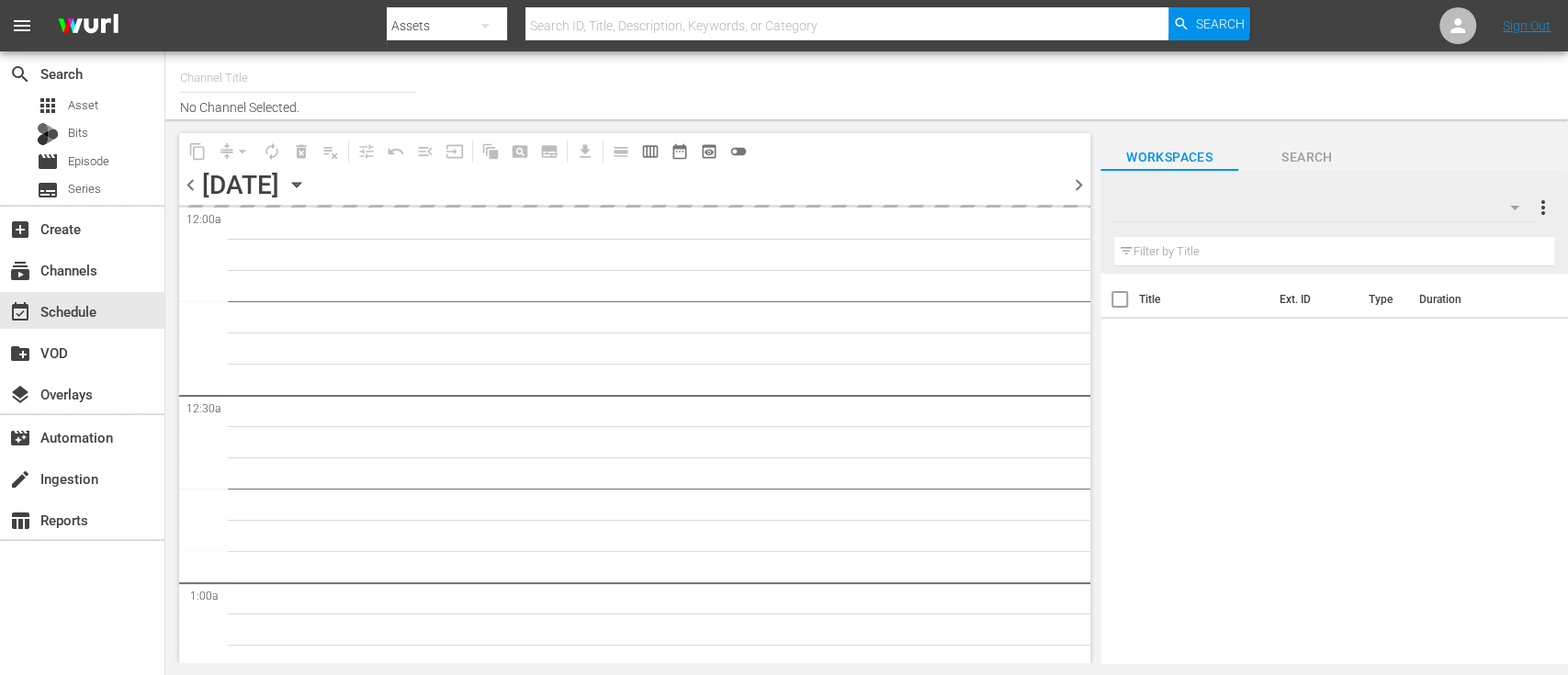
type input "Dark Matter TV (1570)"
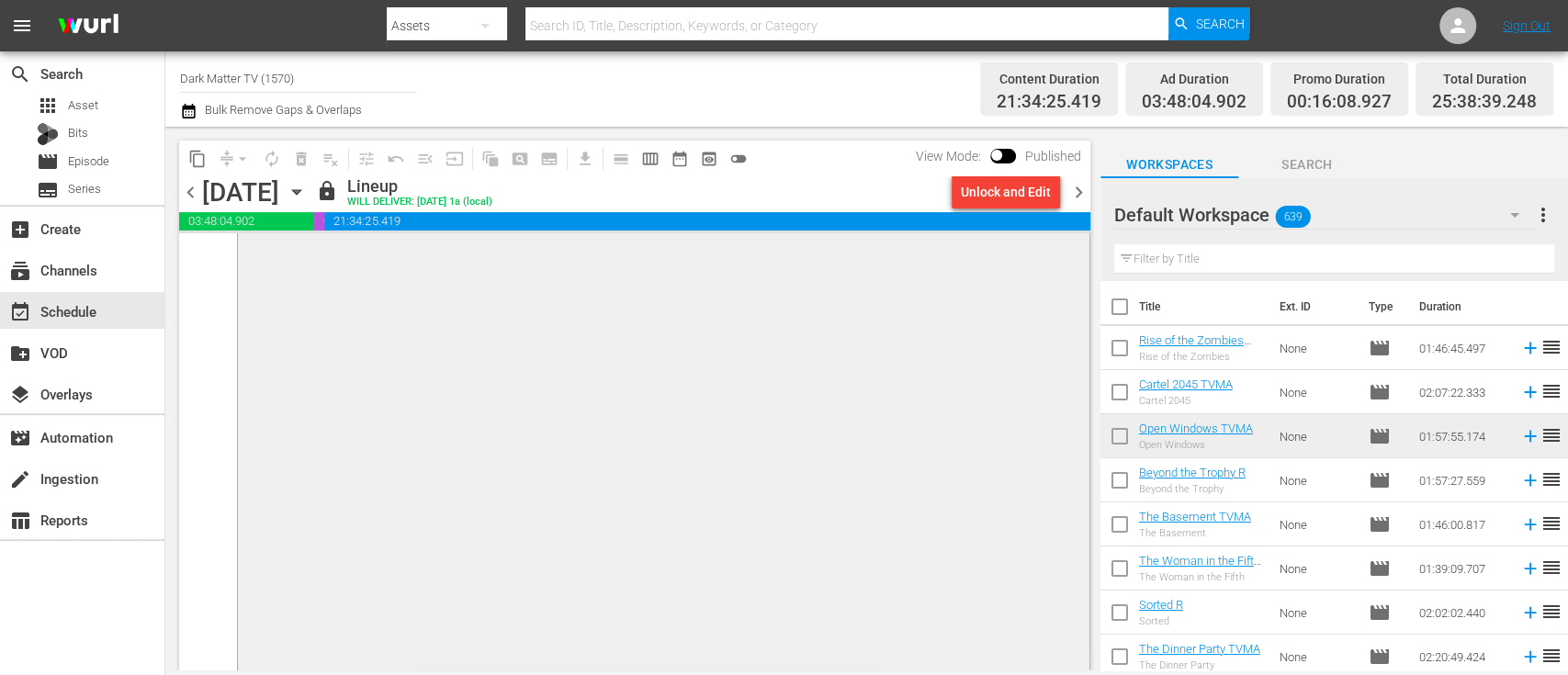
scroll to position [9524, 0]
click at [1083, 195] on span "chevron_right" at bounding box center [1079, 193] width 23 height 23
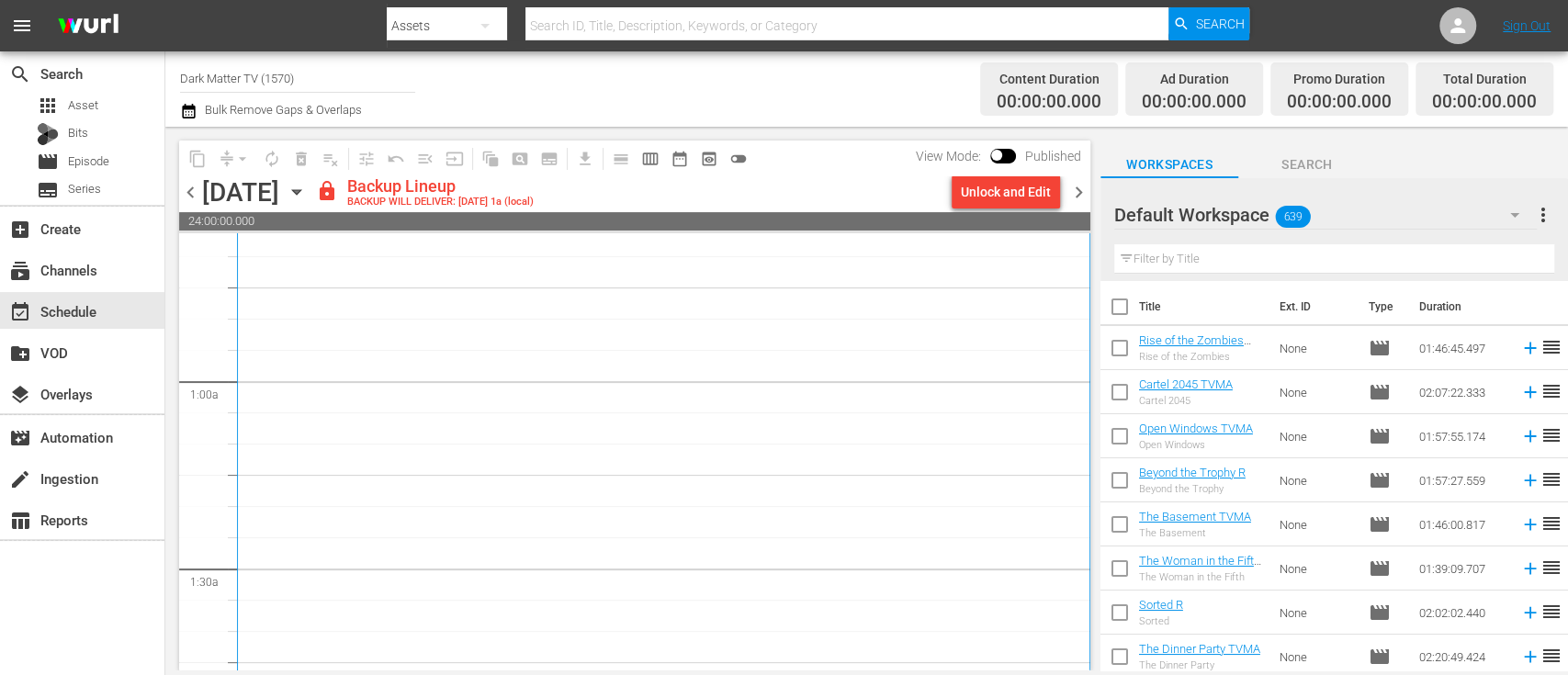
scroll to position [228, 0]
click at [181, 114] on icon "button" at bounding box center [189, 110] width 17 height 22
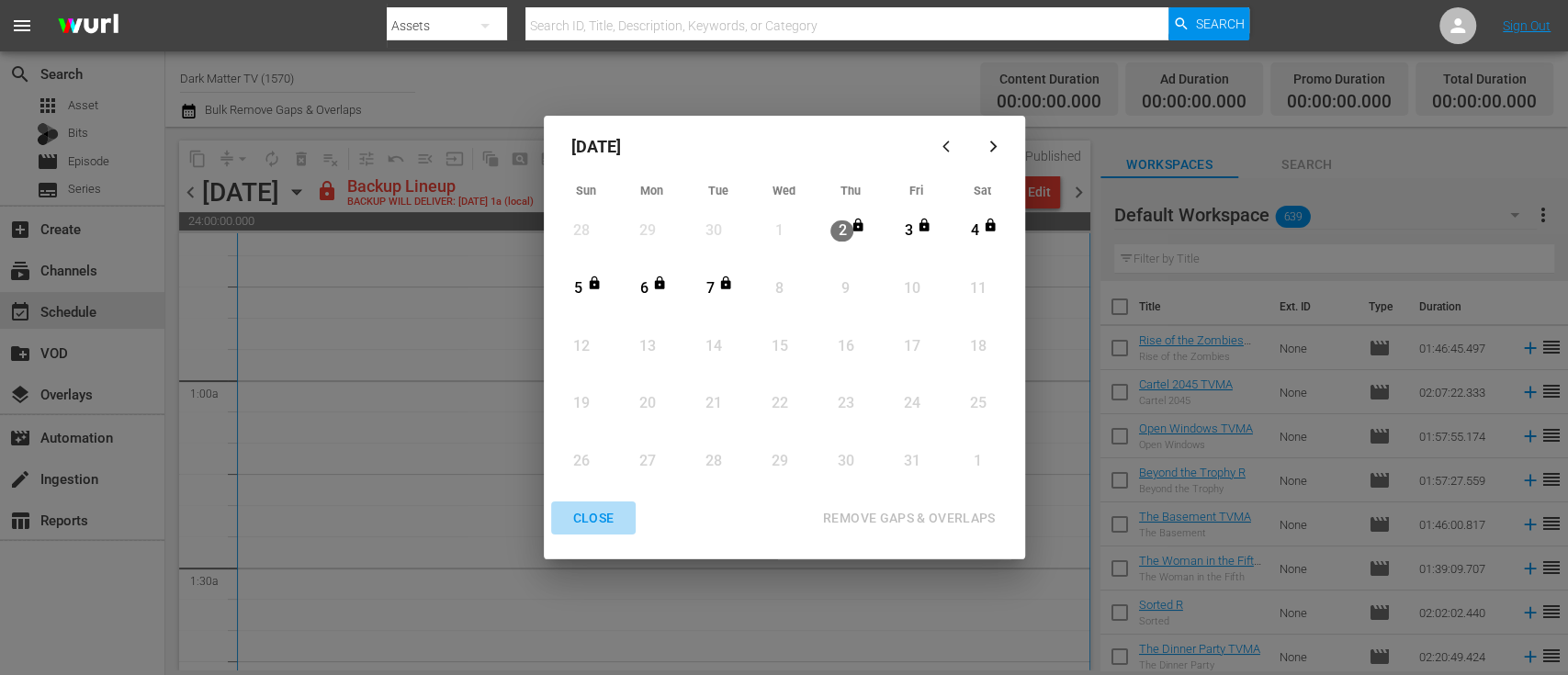
click at [606, 515] on div "CLOSE" at bounding box center [594, 519] width 71 height 23
